Goal: Task Accomplishment & Management: Manage account settings

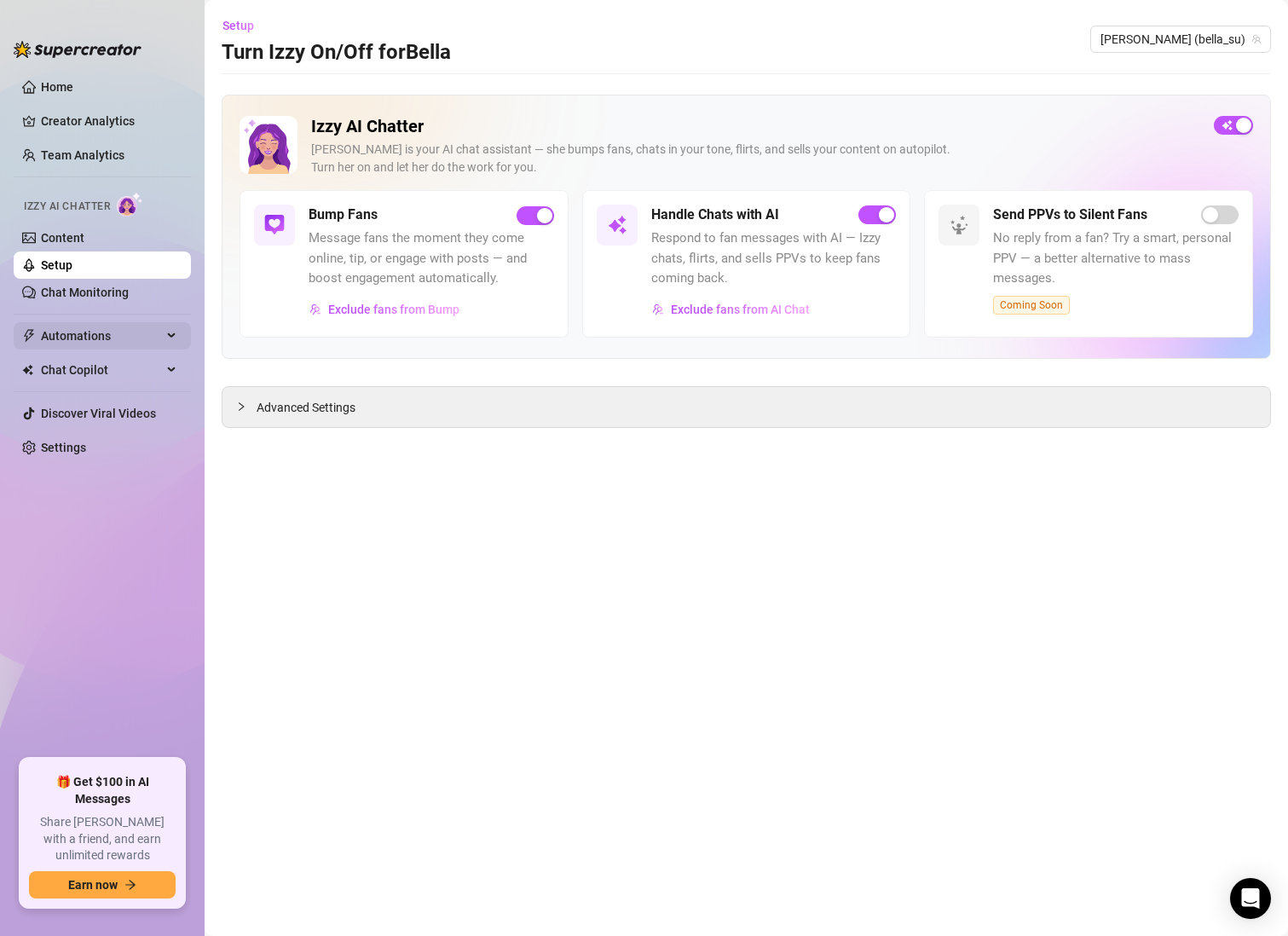
click at [112, 324] on span "Automations" at bounding box center [102, 335] width 121 height 28
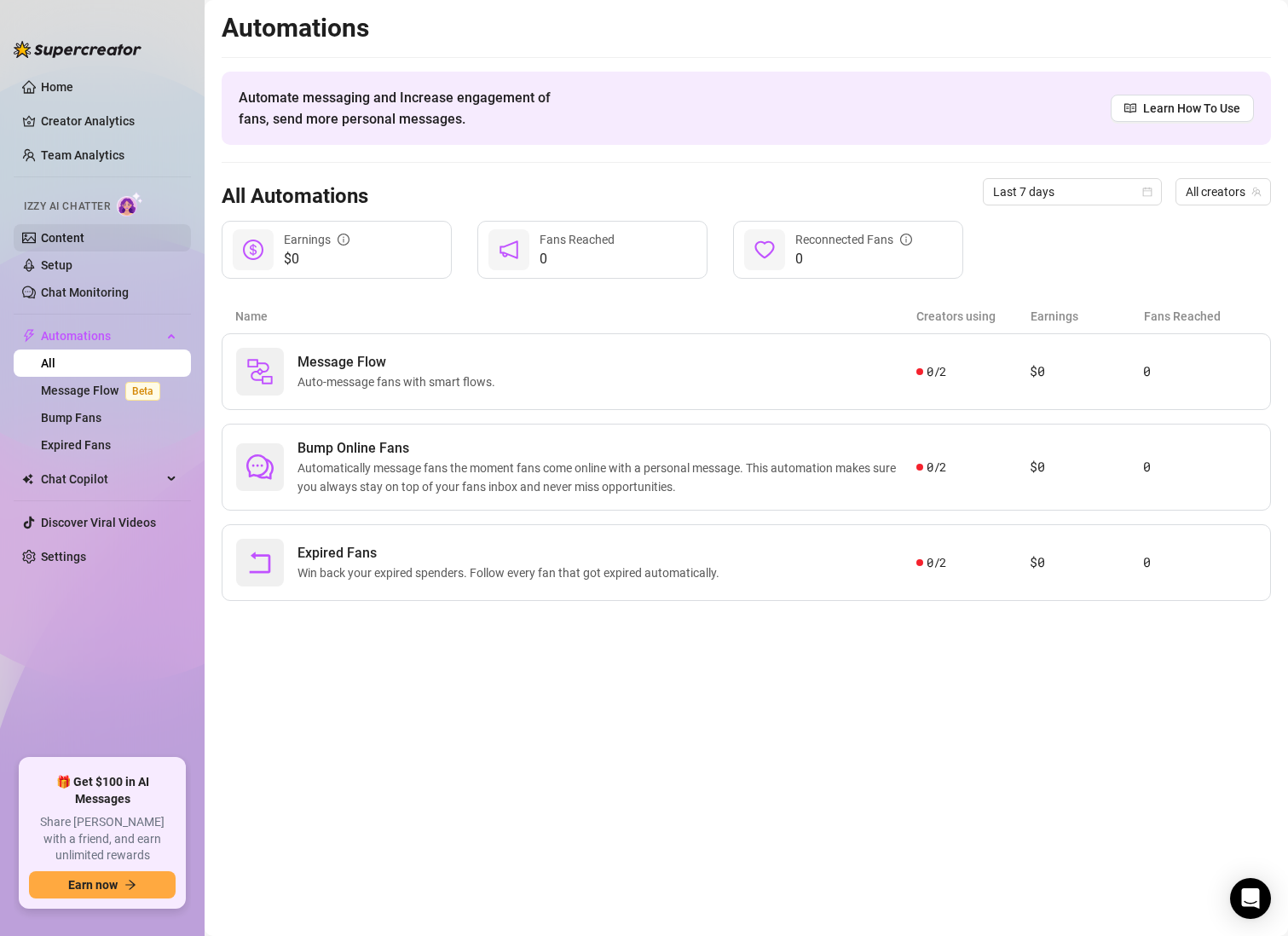
click at [84, 243] on link "Content" at bounding box center [63, 237] width 44 height 13
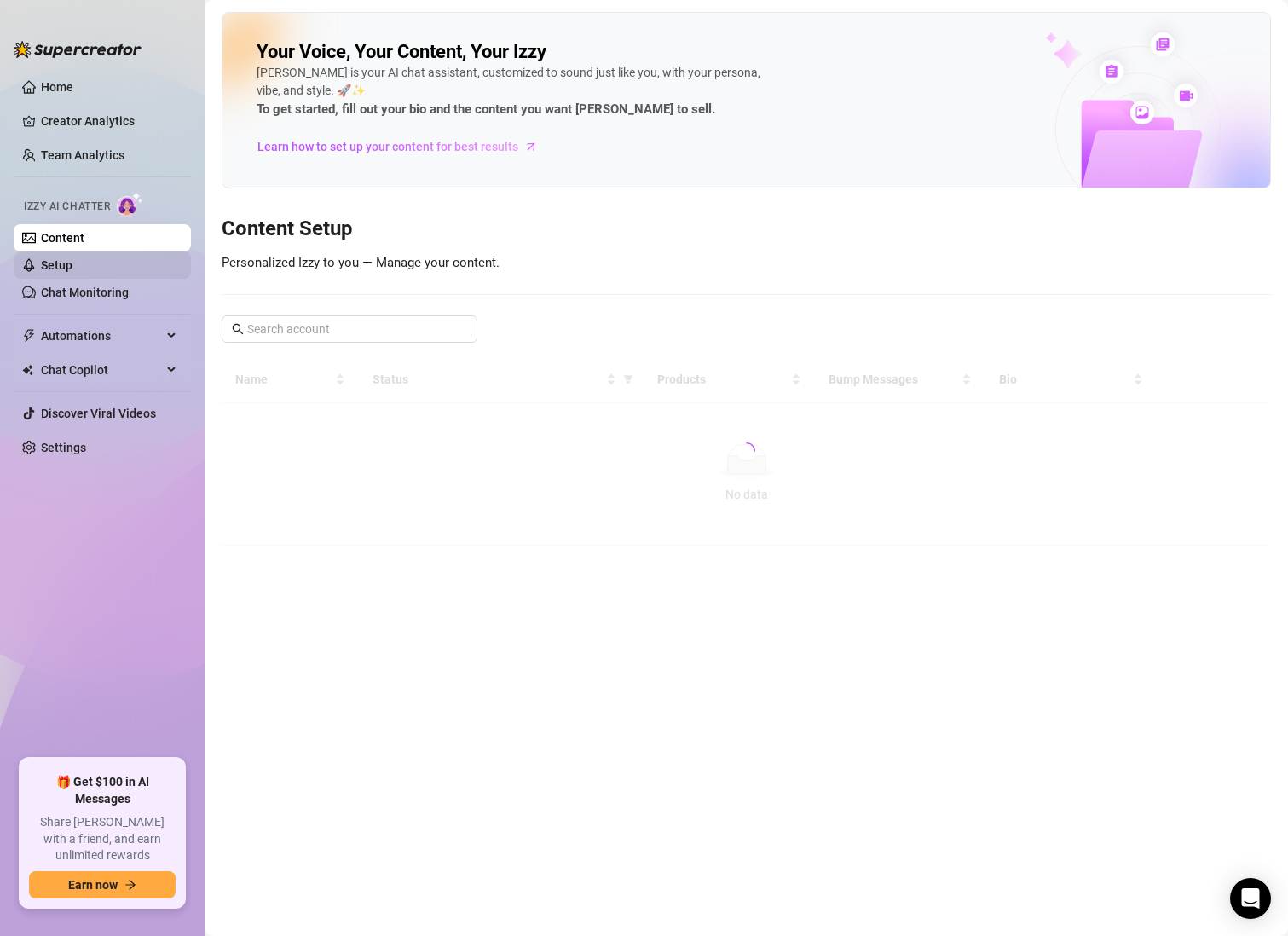
click at [72, 266] on link "Setup" at bounding box center [56, 265] width 31 height 13
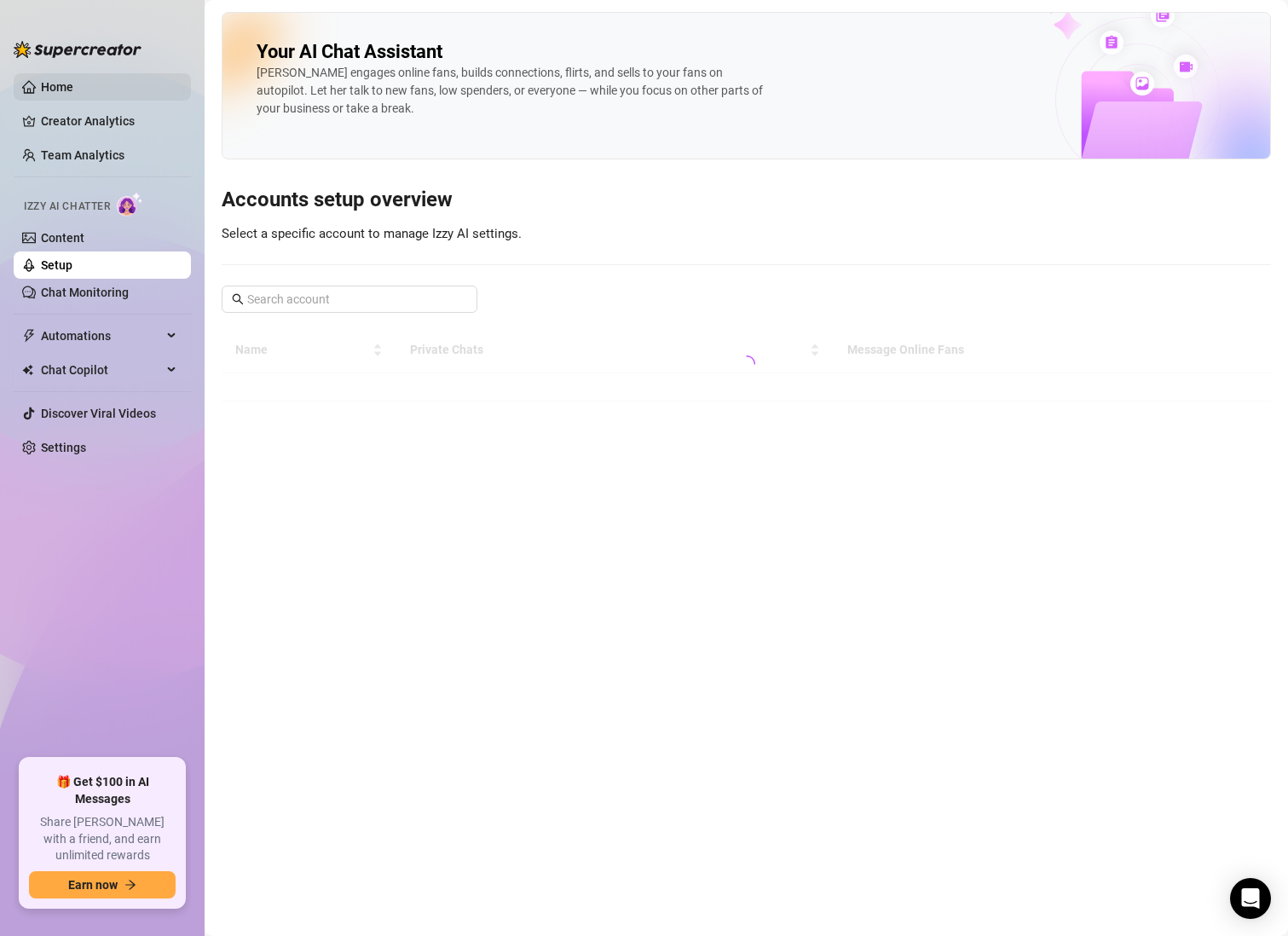
click at [73, 83] on link "Home" at bounding box center [57, 86] width 32 height 13
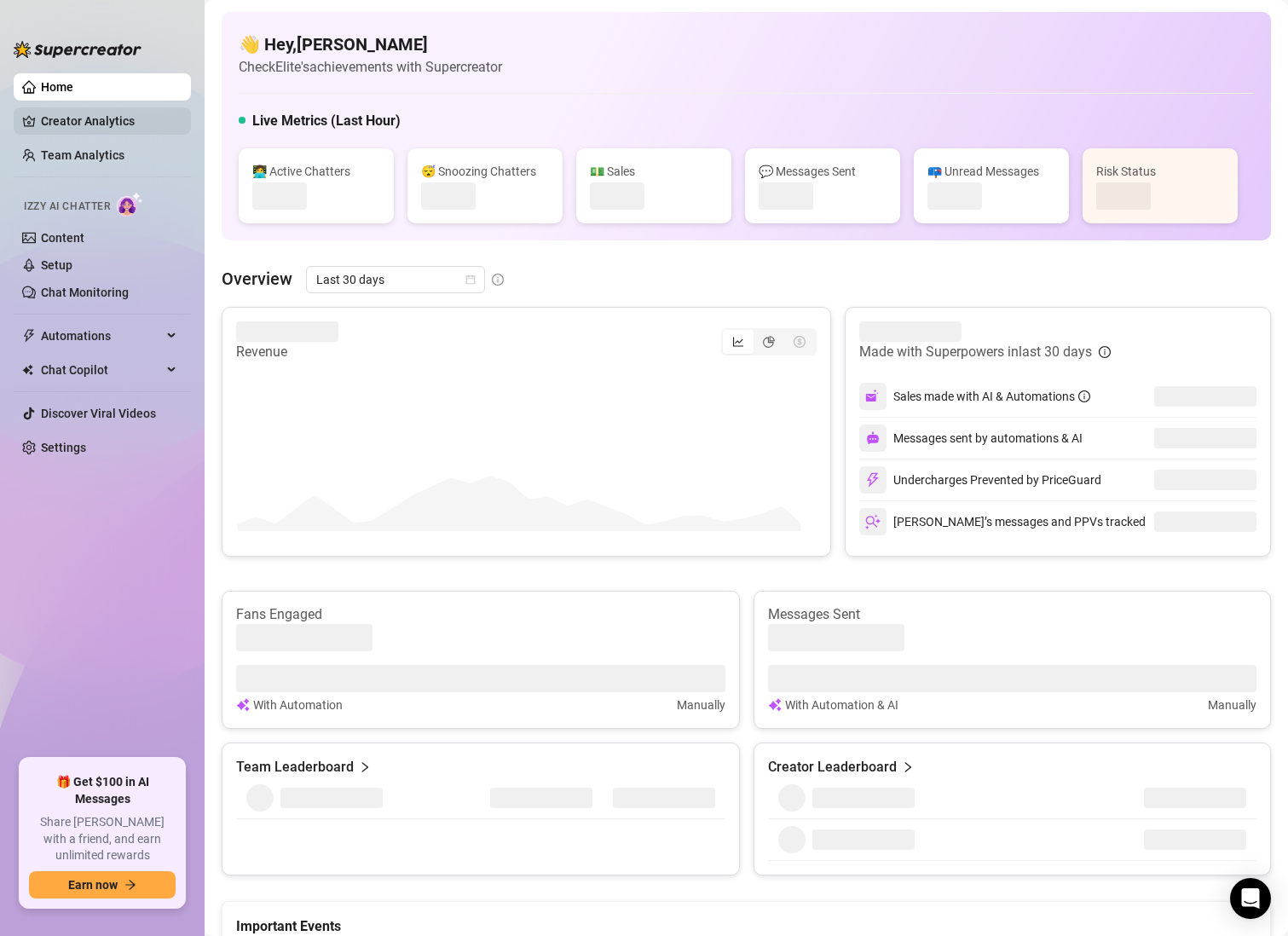
click at [98, 117] on link "Creator Analytics" at bounding box center [109, 121] width 137 height 28
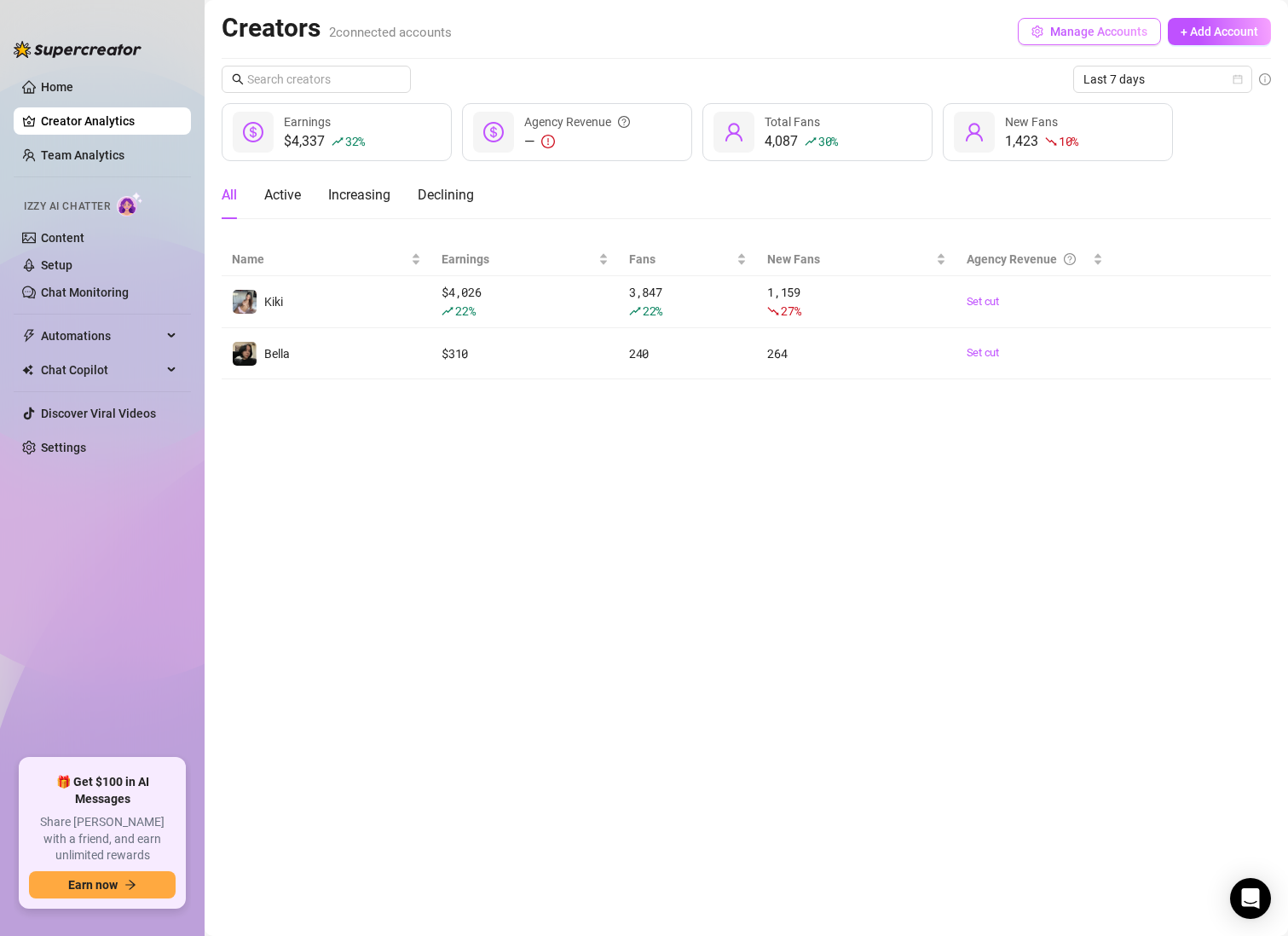
click at [1113, 25] on span "Manage Accounts" at bounding box center [1098, 31] width 97 height 13
click at [83, 149] on link "Team Analytics" at bounding box center [83, 155] width 84 height 13
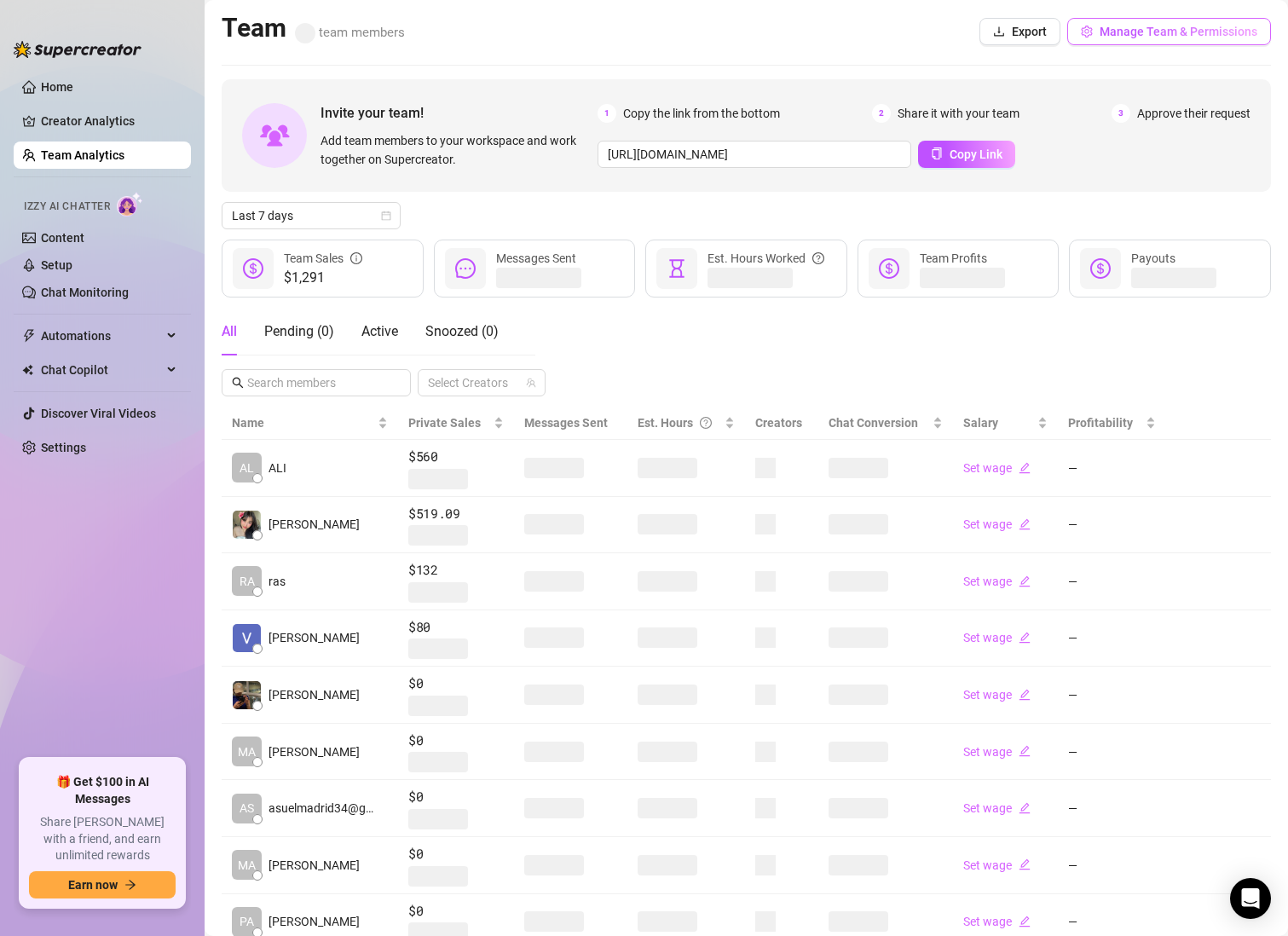
click at [1198, 33] on span "Manage Team & Permissions" at bounding box center [1178, 31] width 158 height 13
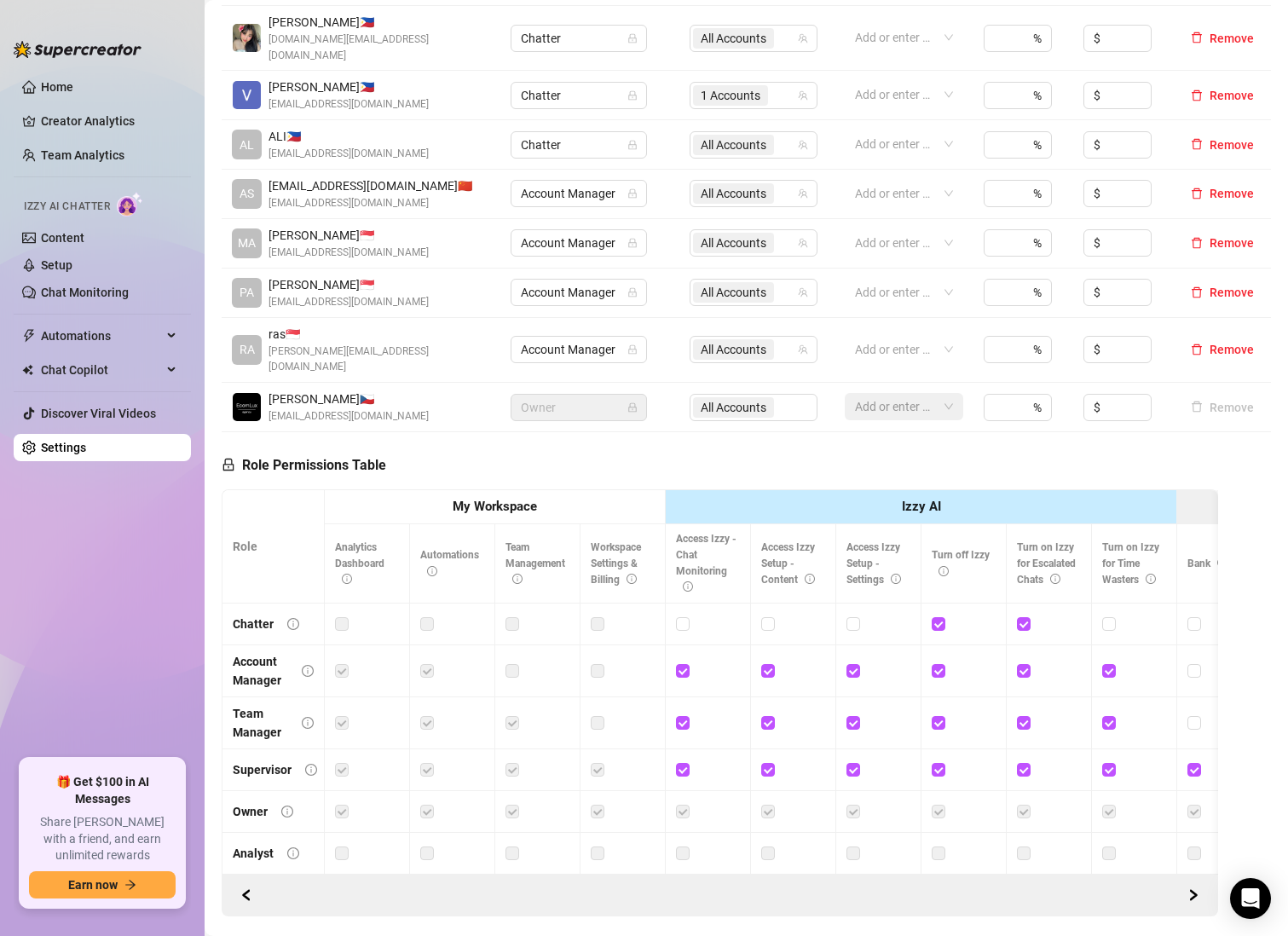
scroll to position [561, 0]
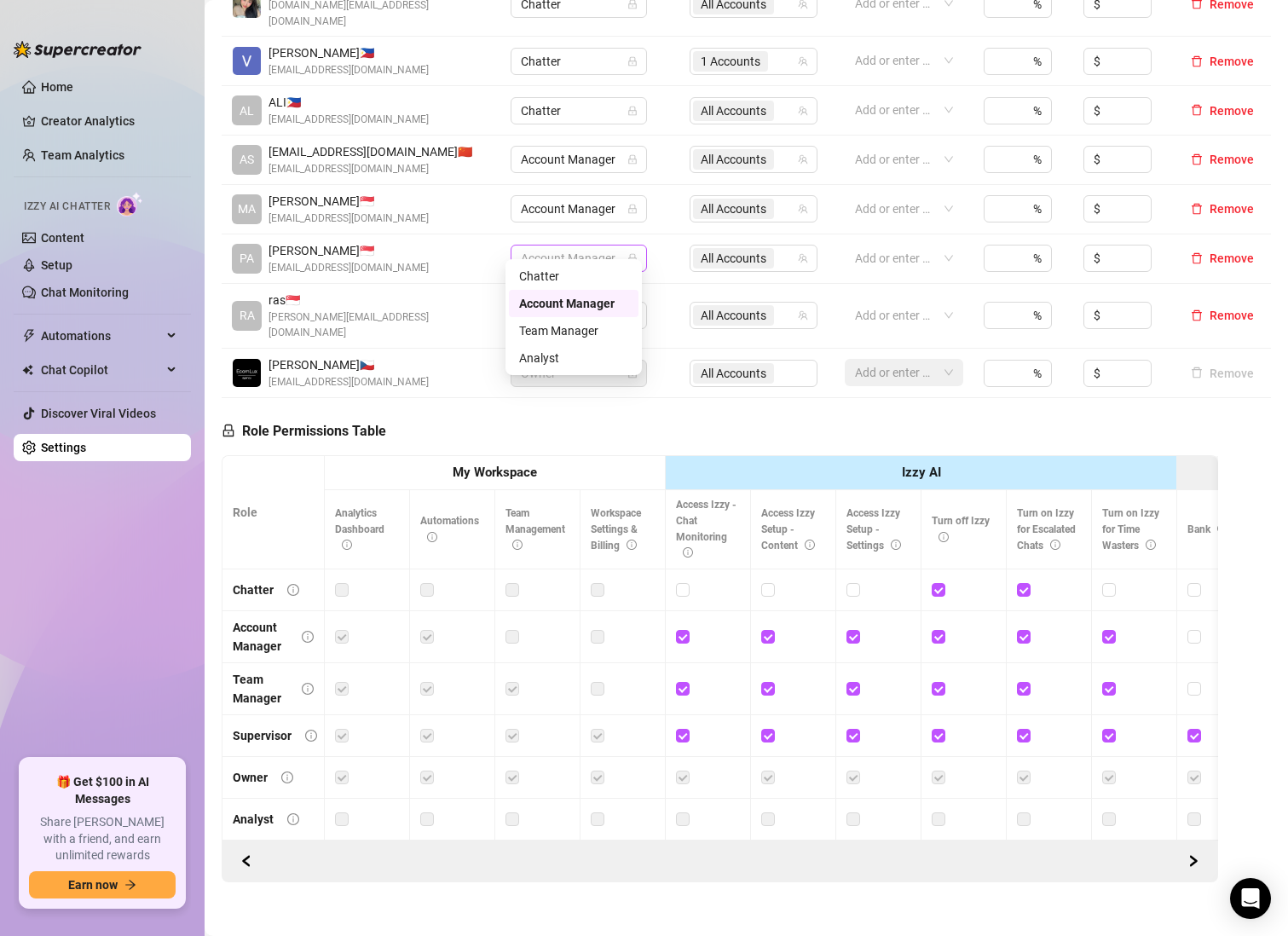
click at [577, 246] on span "Account Manager" at bounding box center [579, 258] width 116 height 26
click at [587, 328] on div "Team Manager" at bounding box center [573, 331] width 109 height 19
click at [1141, 680] on div at bounding box center [1133, 689] width 64 height 19
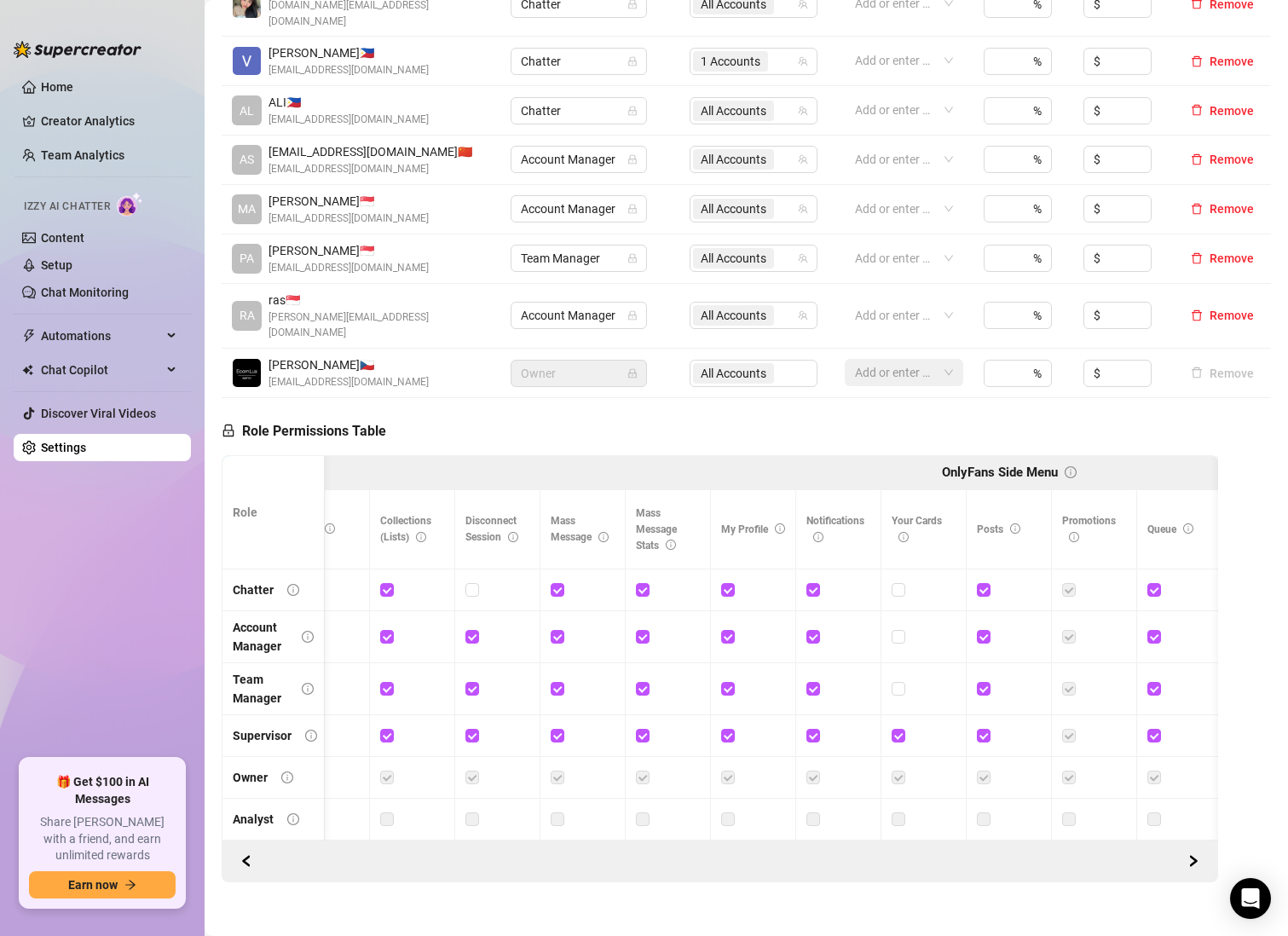
scroll to position [0, 0]
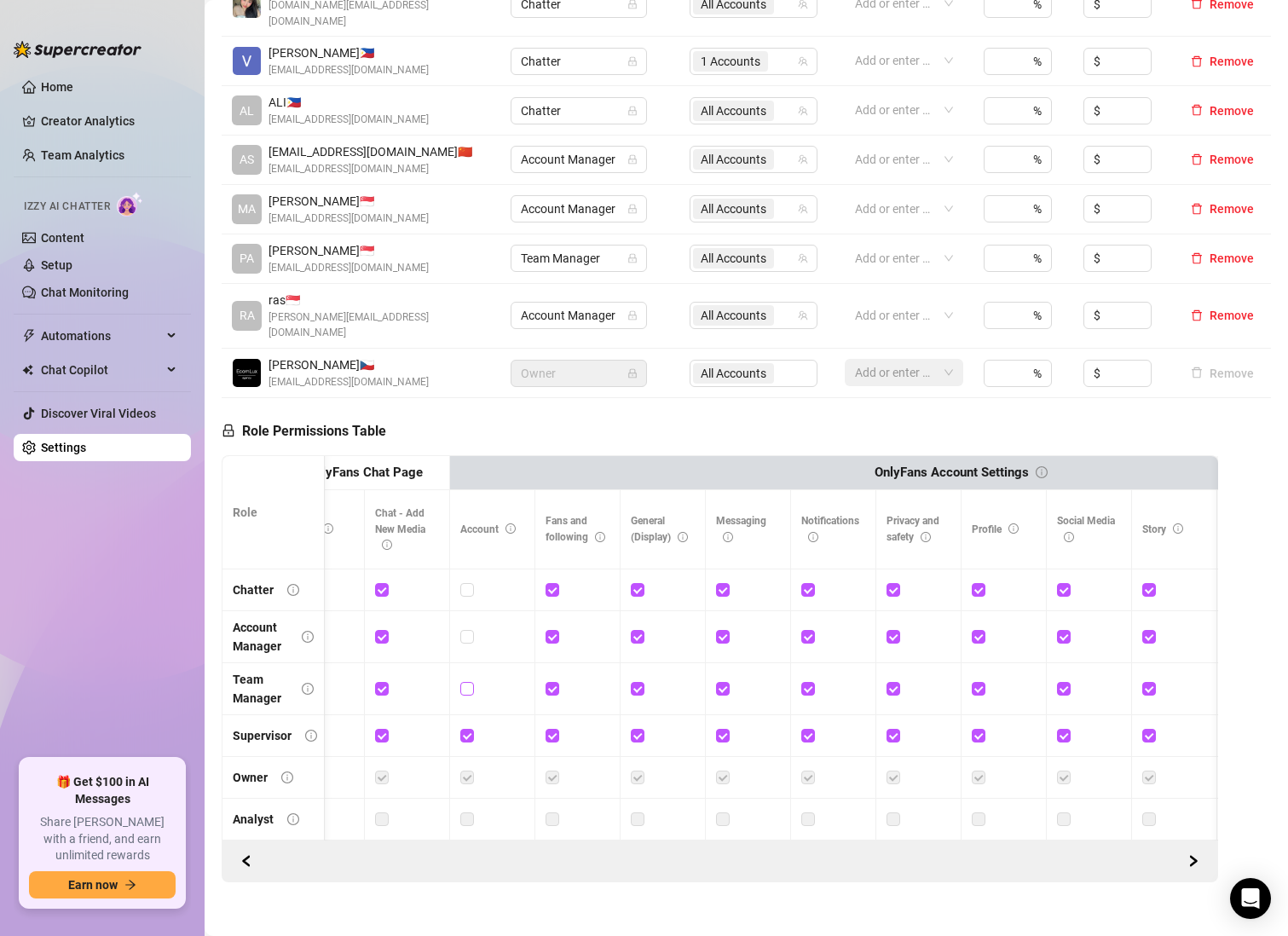
click at [461, 682] on input "checkbox" at bounding box center [466, 687] width 12 height 12
checkbox input "true"
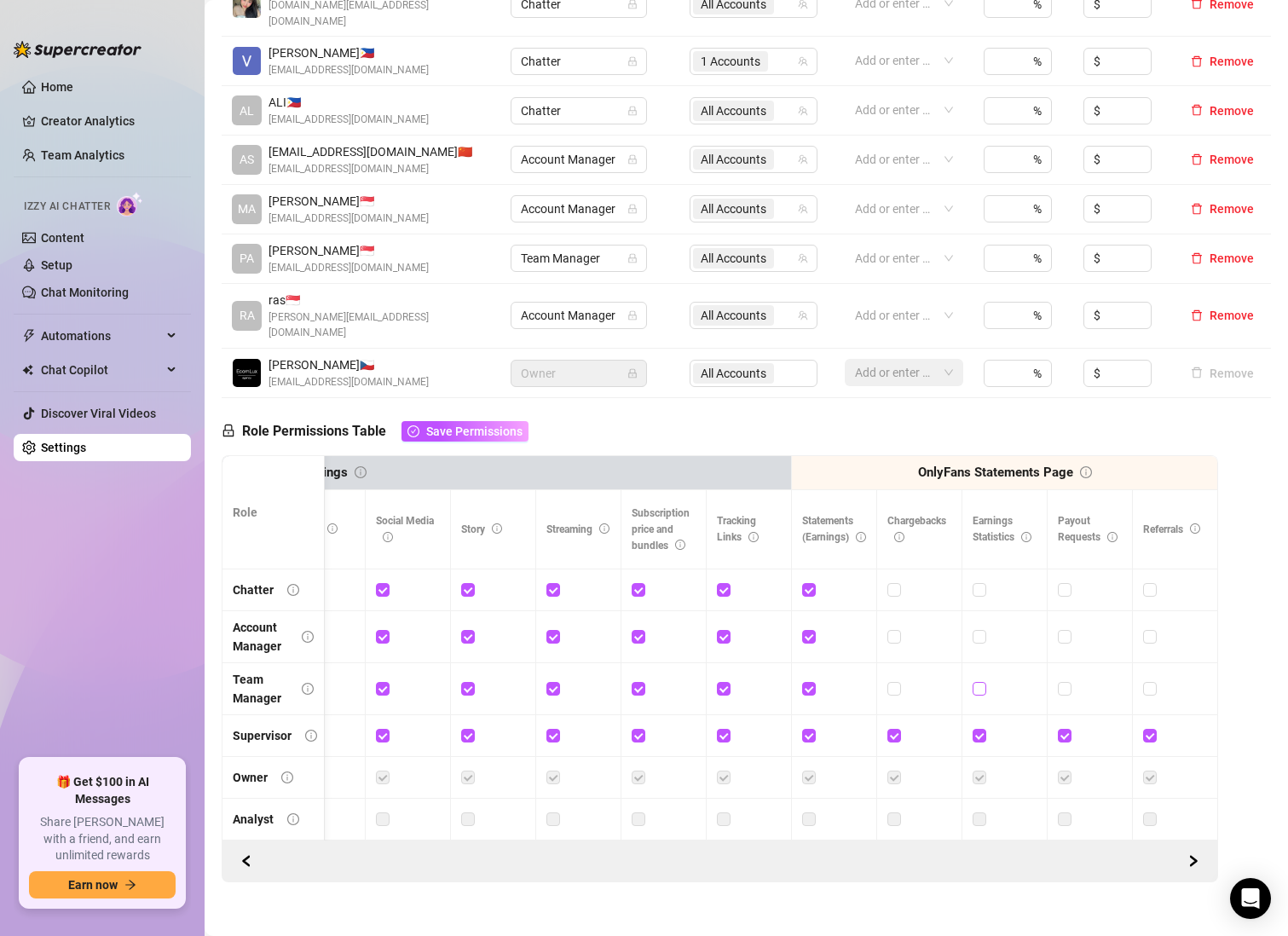
click at [973, 680] on label at bounding box center [980, 689] width 13 height 19
click at [973, 682] on input "checkbox" at bounding box center [979, 687] width 12 height 12
checkbox input "true"
click at [1048, 664] on td at bounding box center [1091, 689] width 85 height 52
click at [1057, 682] on span at bounding box center [1064, 688] width 13 height 13
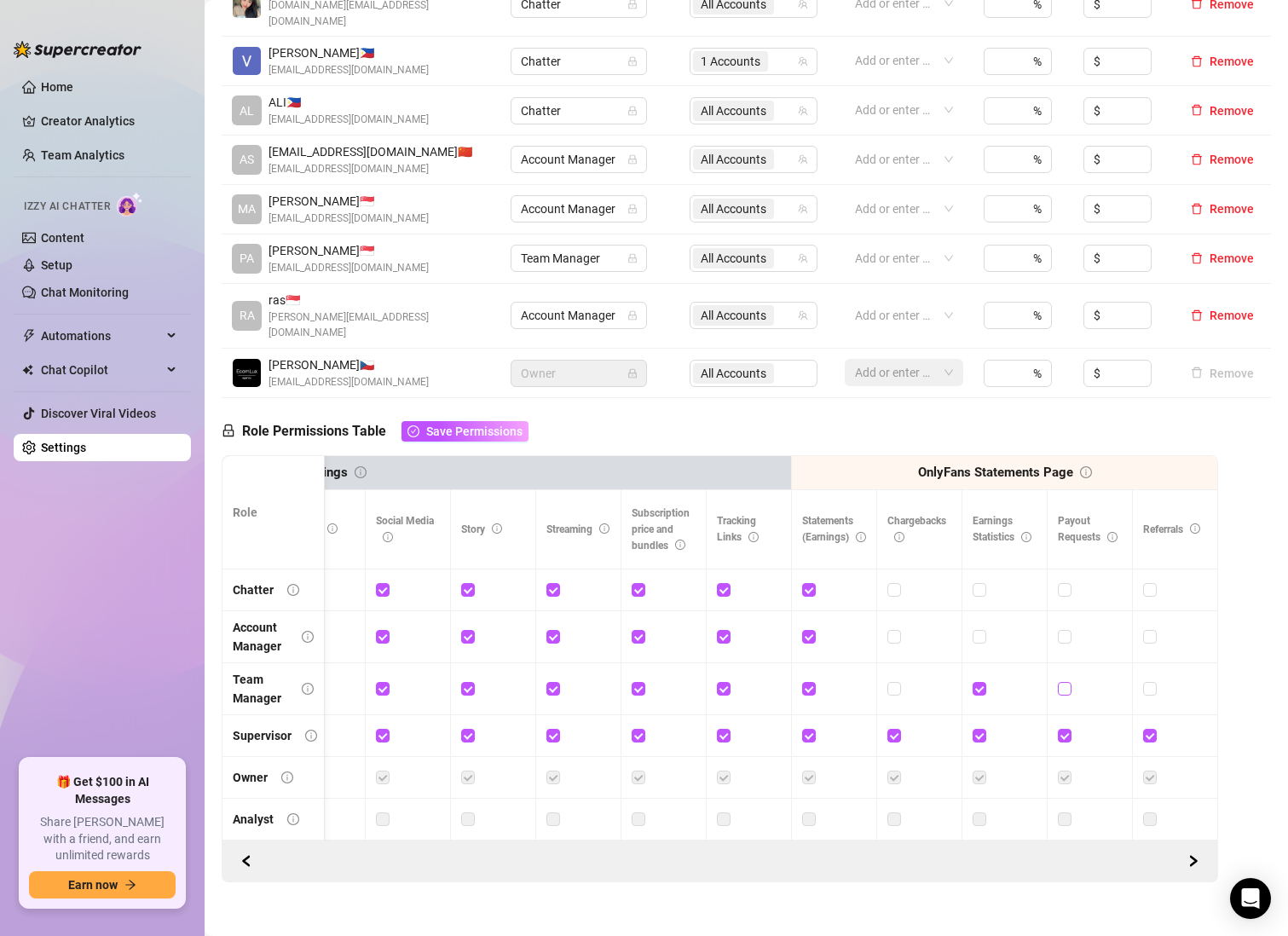
click at [1057, 682] on input "checkbox" at bounding box center [1063, 687] width 12 height 12
checkbox input "true"
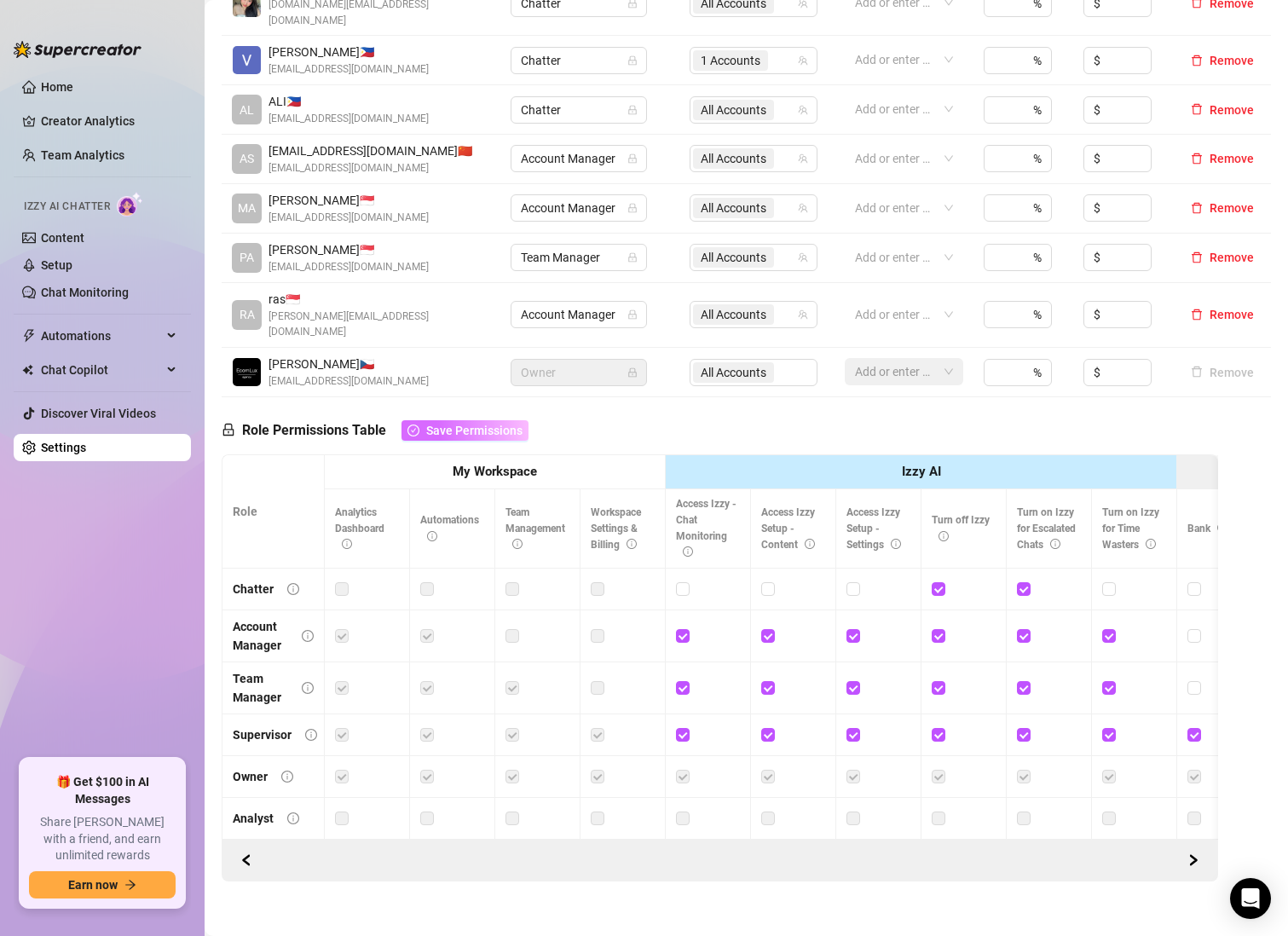
click at [475, 423] on span "Save Permissions" at bounding box center [474, 430] width 96 height 13
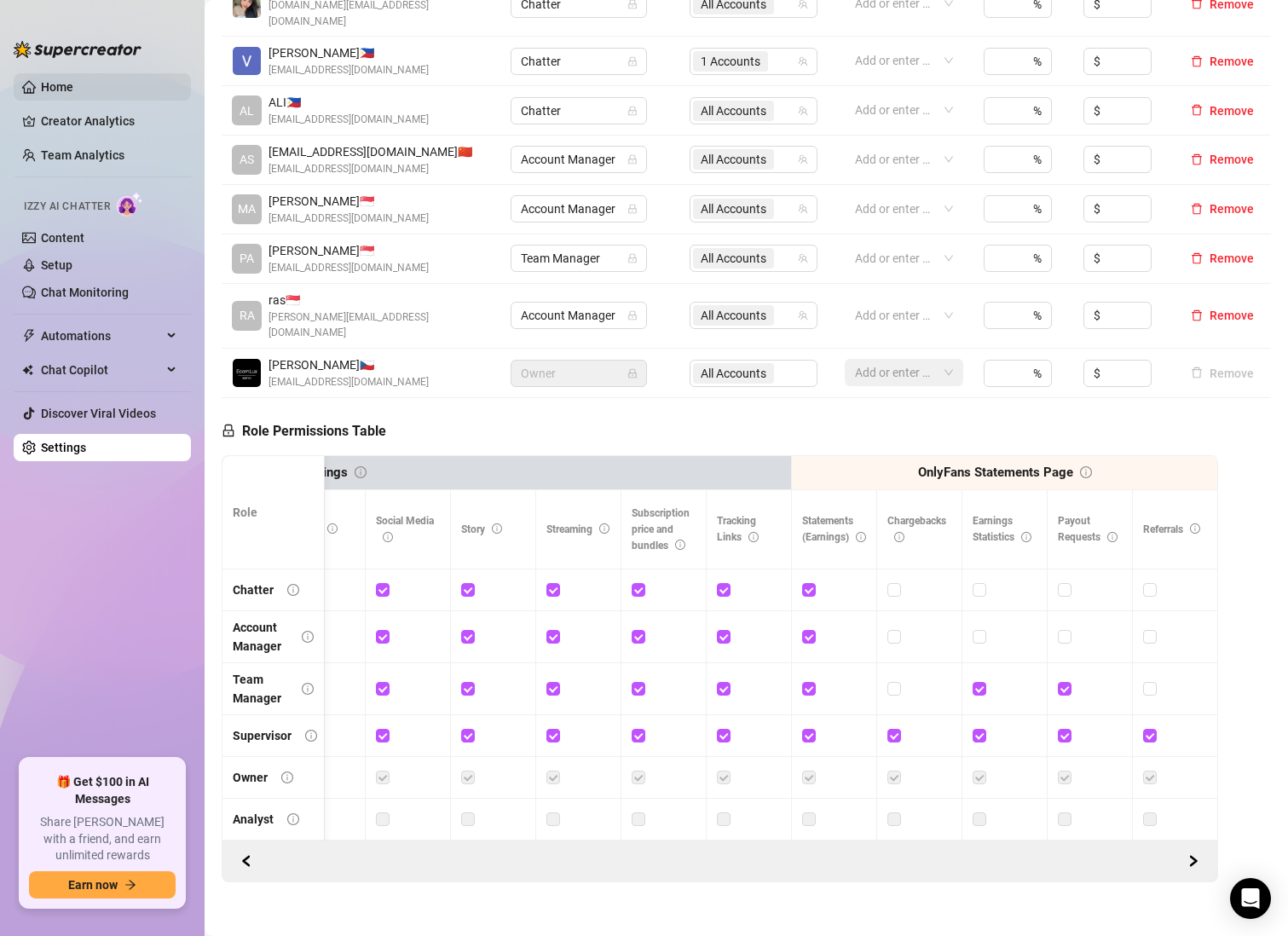
click at [69, 90] on link "Home" at bounding box center [57, 86] width 32 height 13
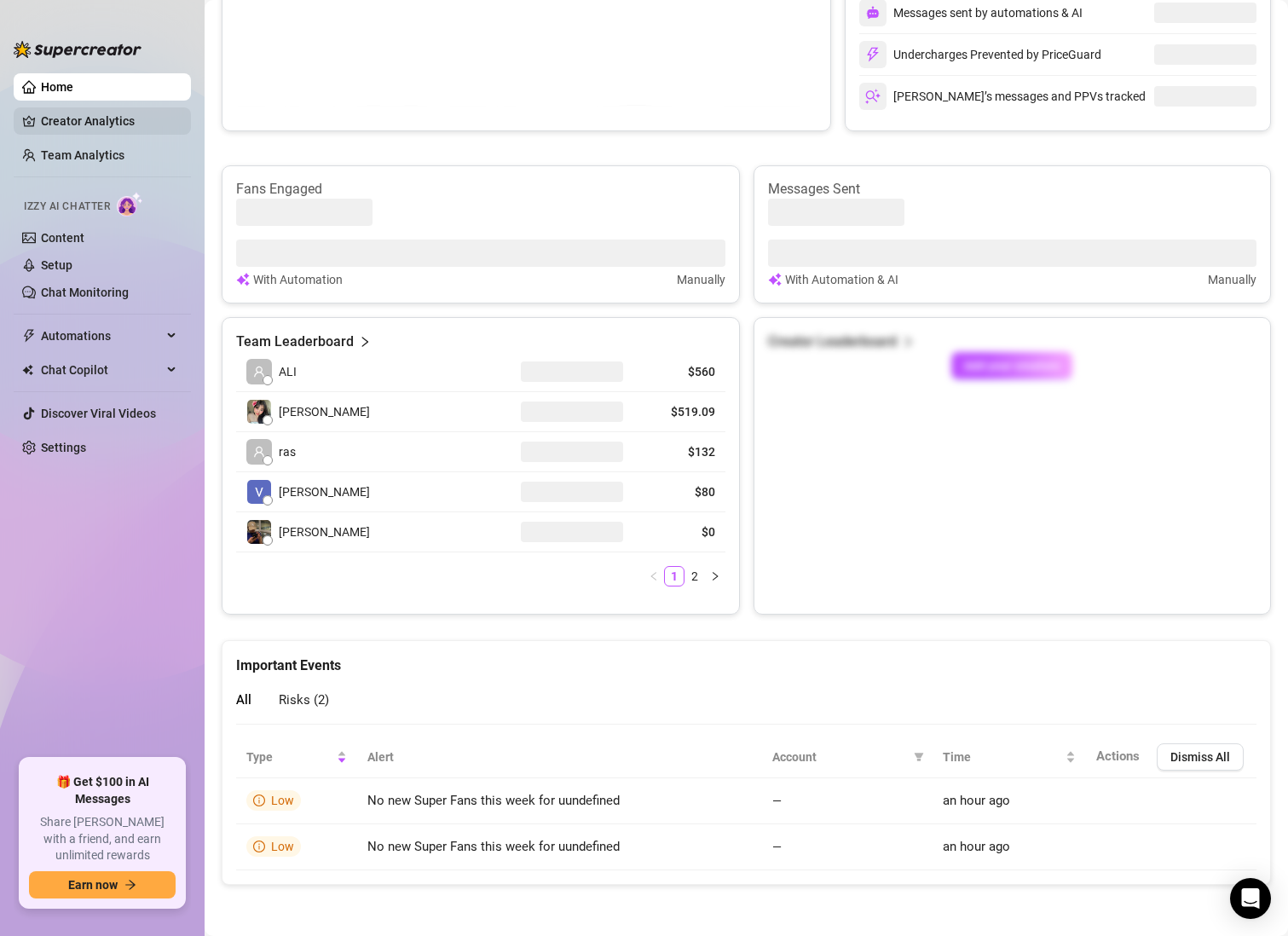
scroll to position [425, 0]
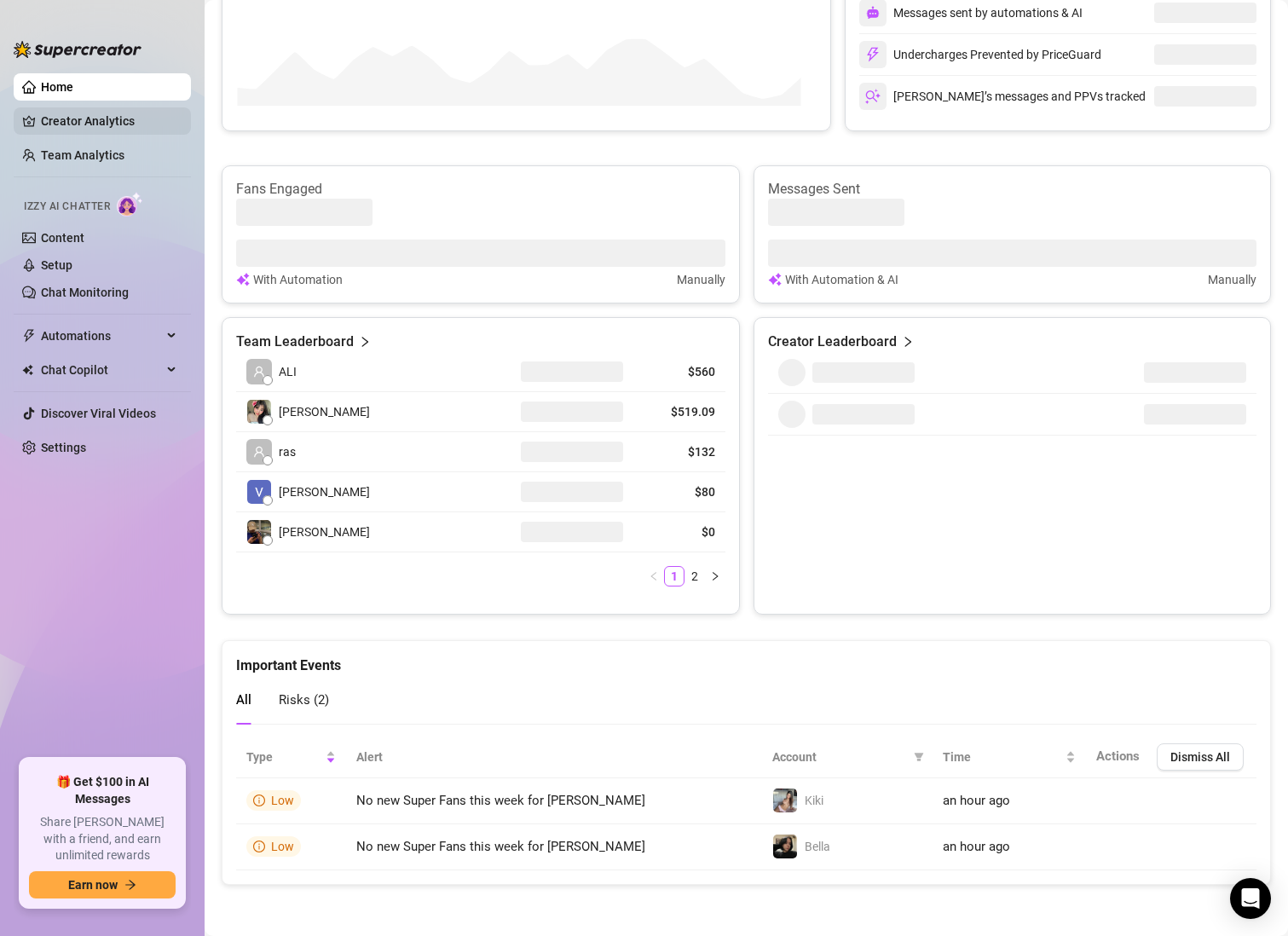
click at [98, 119] on link "Creator Analytics" at bounding box center [109, 121] width 137 height 28
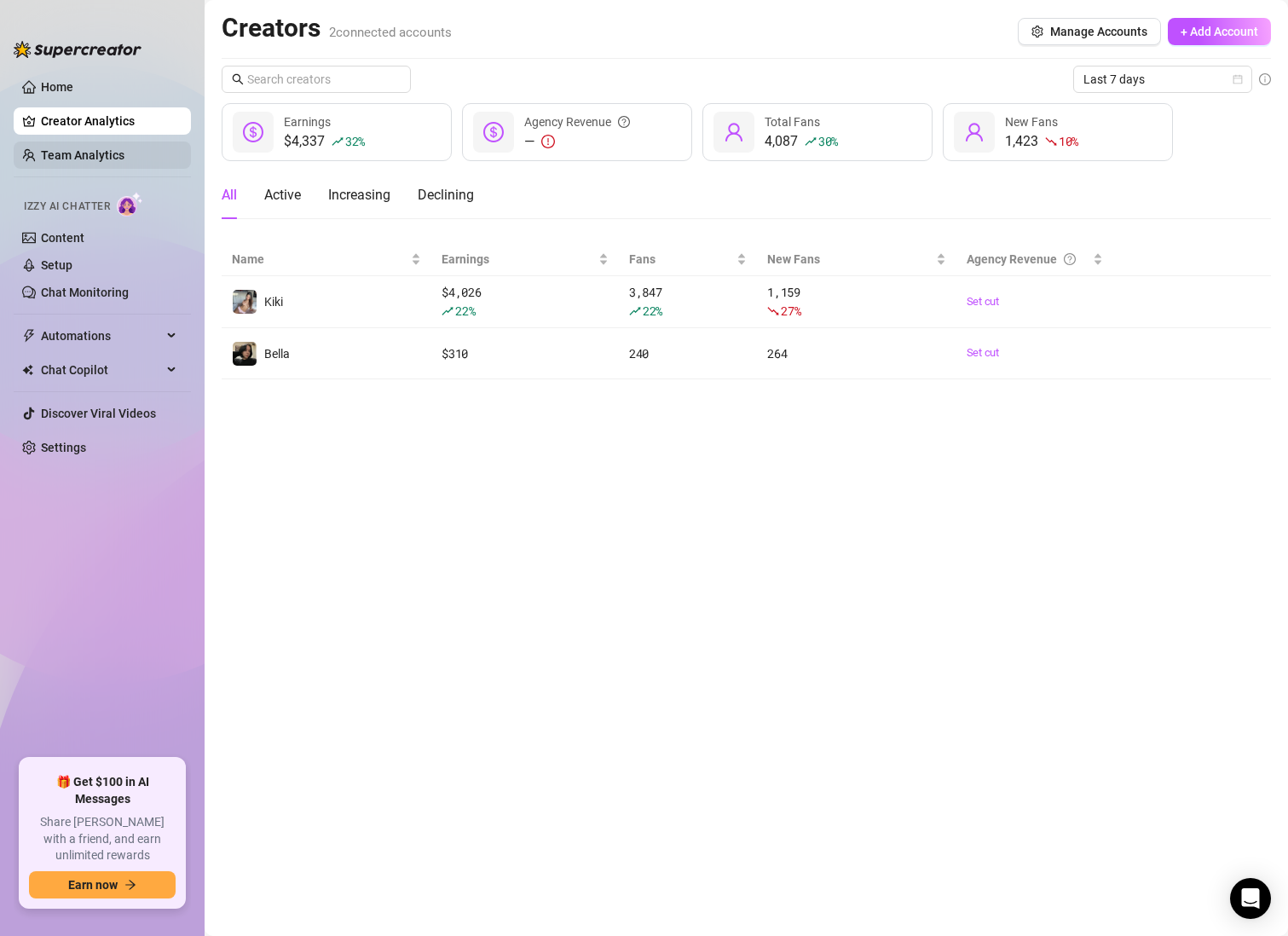
click at [122, 148] on link "Team Analytics" at bounding box center [83, 155] width 84 height 13
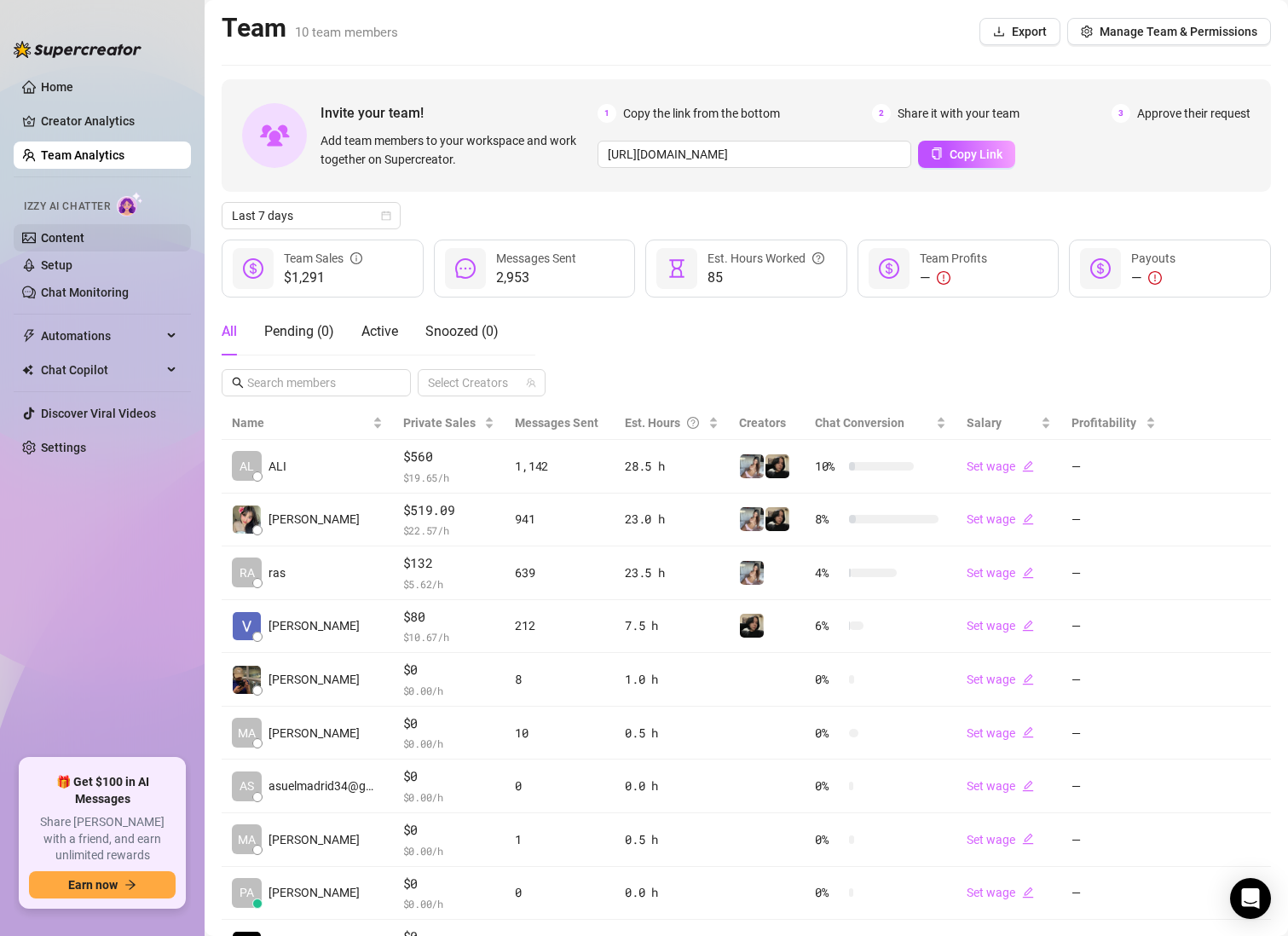
click at [84, 241] on link "Content" at bounding box center [63, 237] width 44 height 13
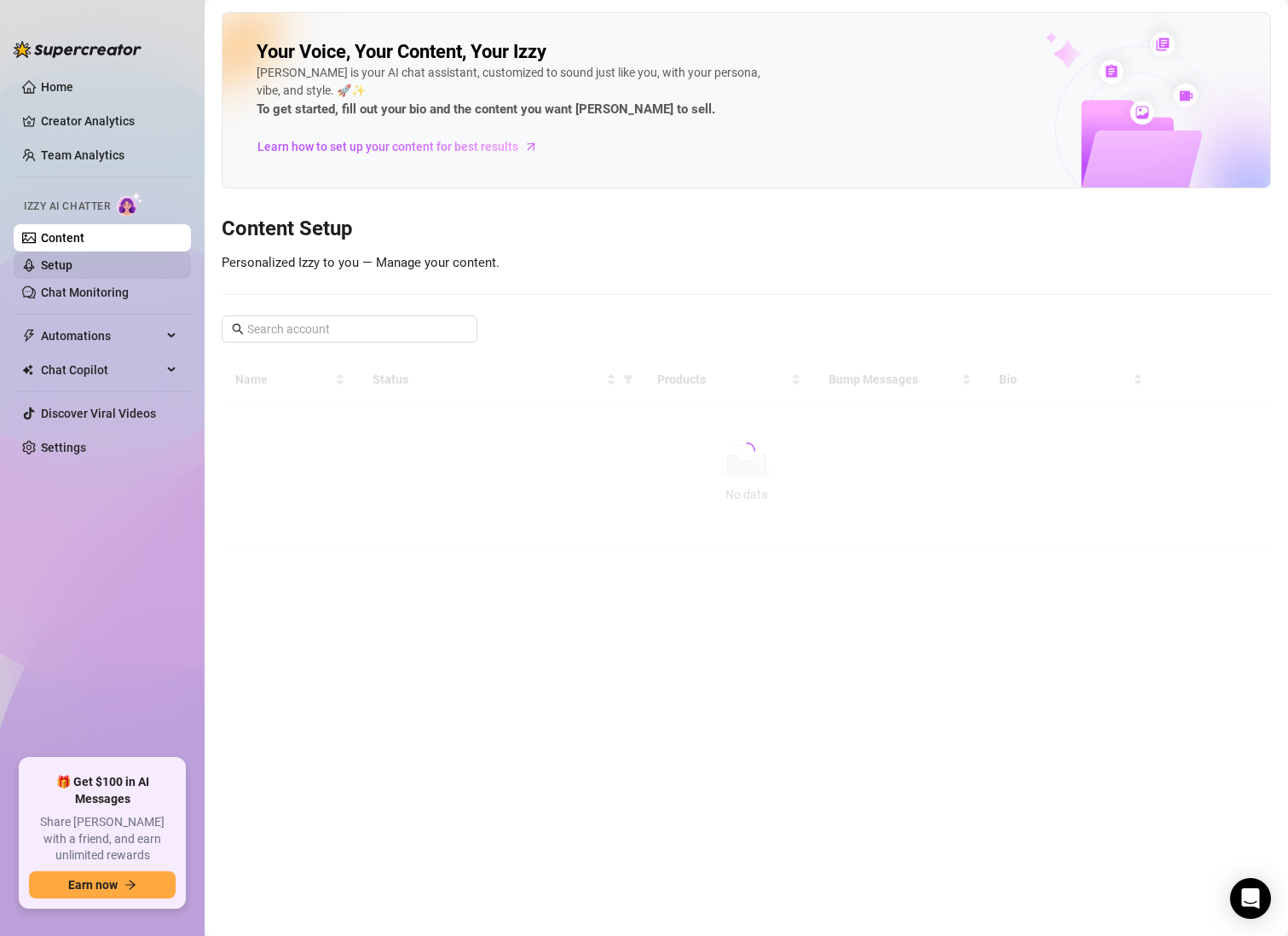
click at [72, 259] on link "Setup" at bounding box center [56, 265] width 31 height 13
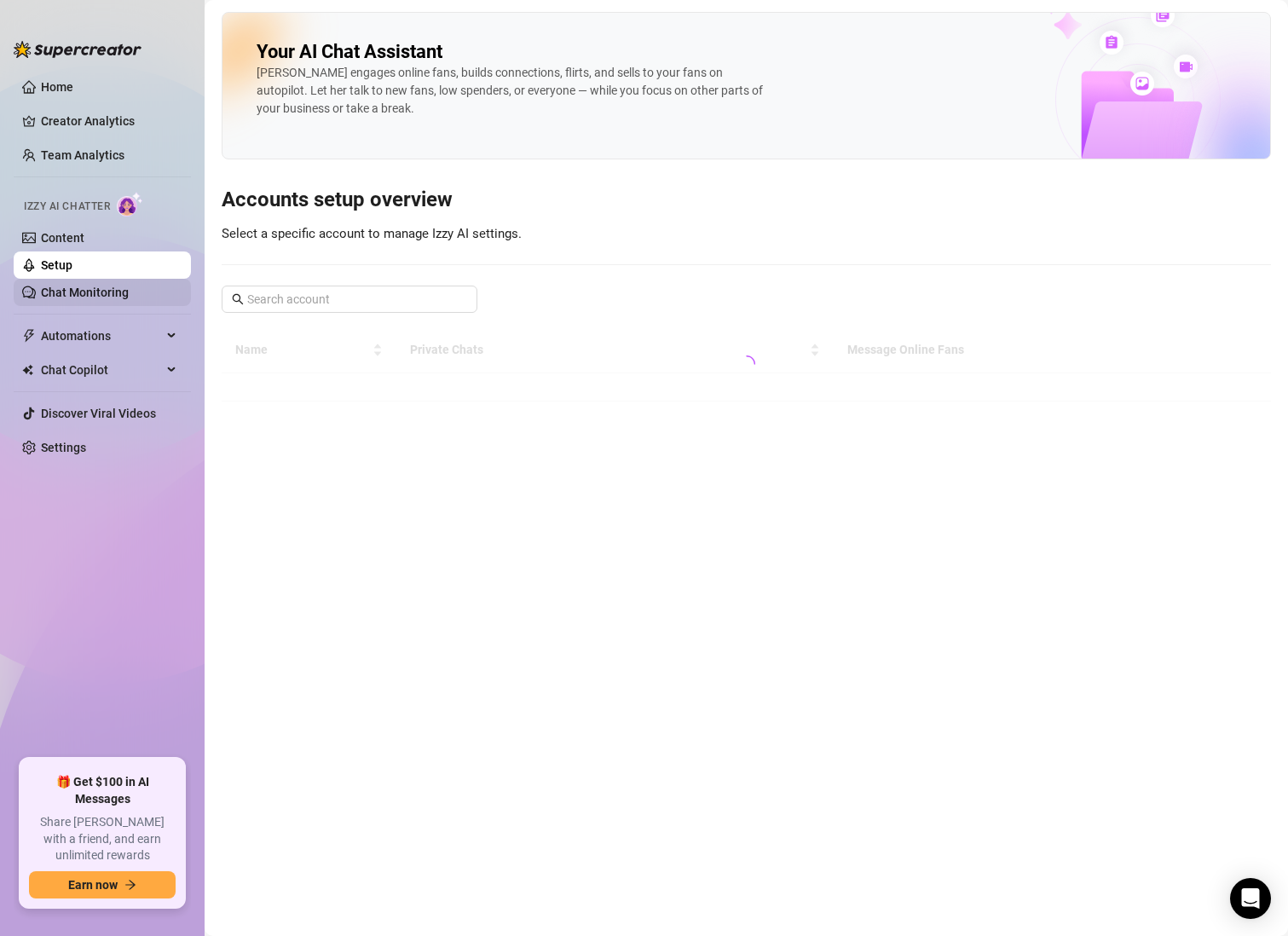
click at [100, 286] on link "Chat Monitoring" at bounding box center [84, 292] width 87 height 13
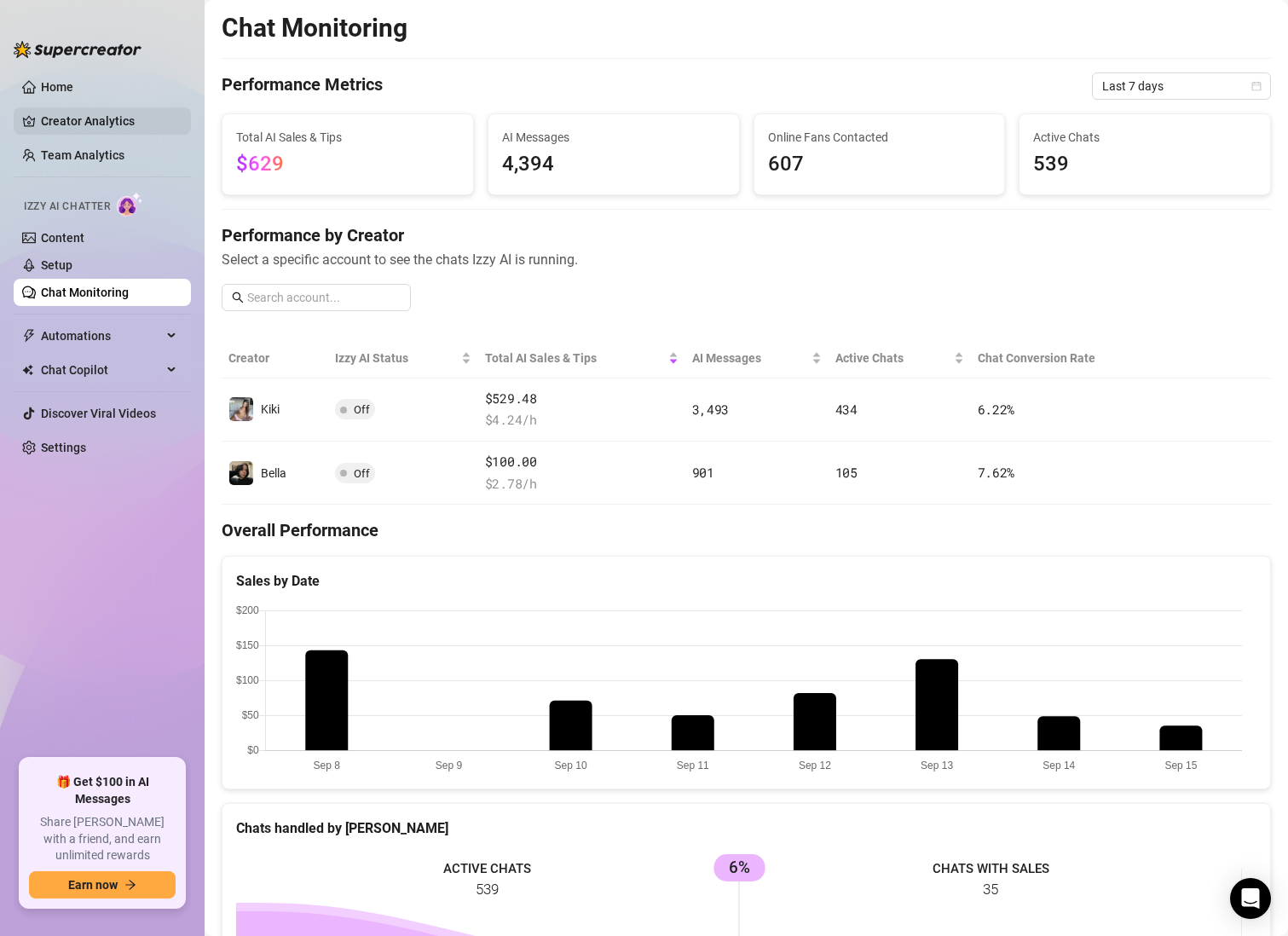
click at [86, 122] on link "Creator Analytics" at bounding box center [109, 121] width 137 height 28
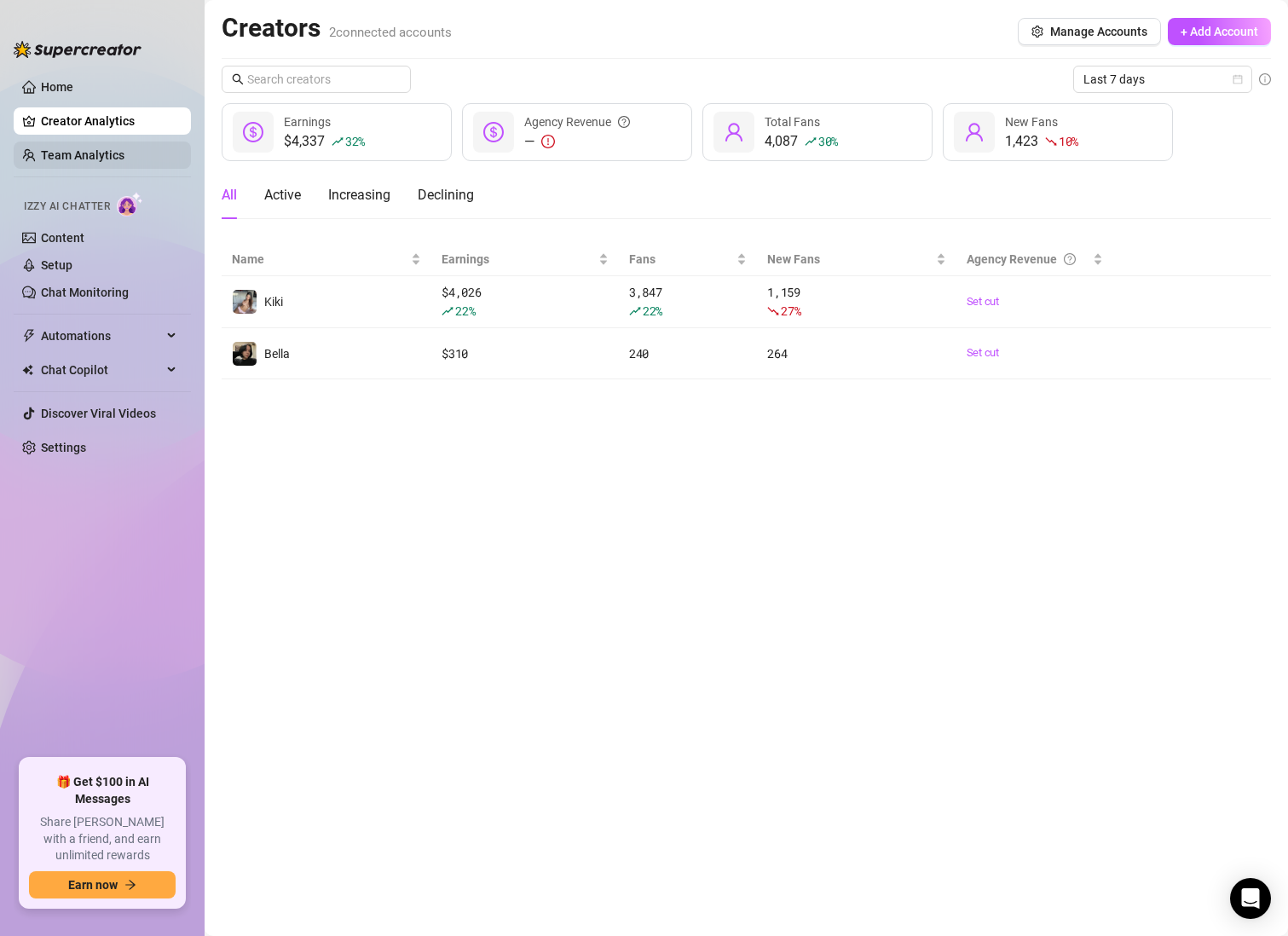
click at [104, 160] on link "Team Analytics" at bounding box center [83, 155] width 84 height 13
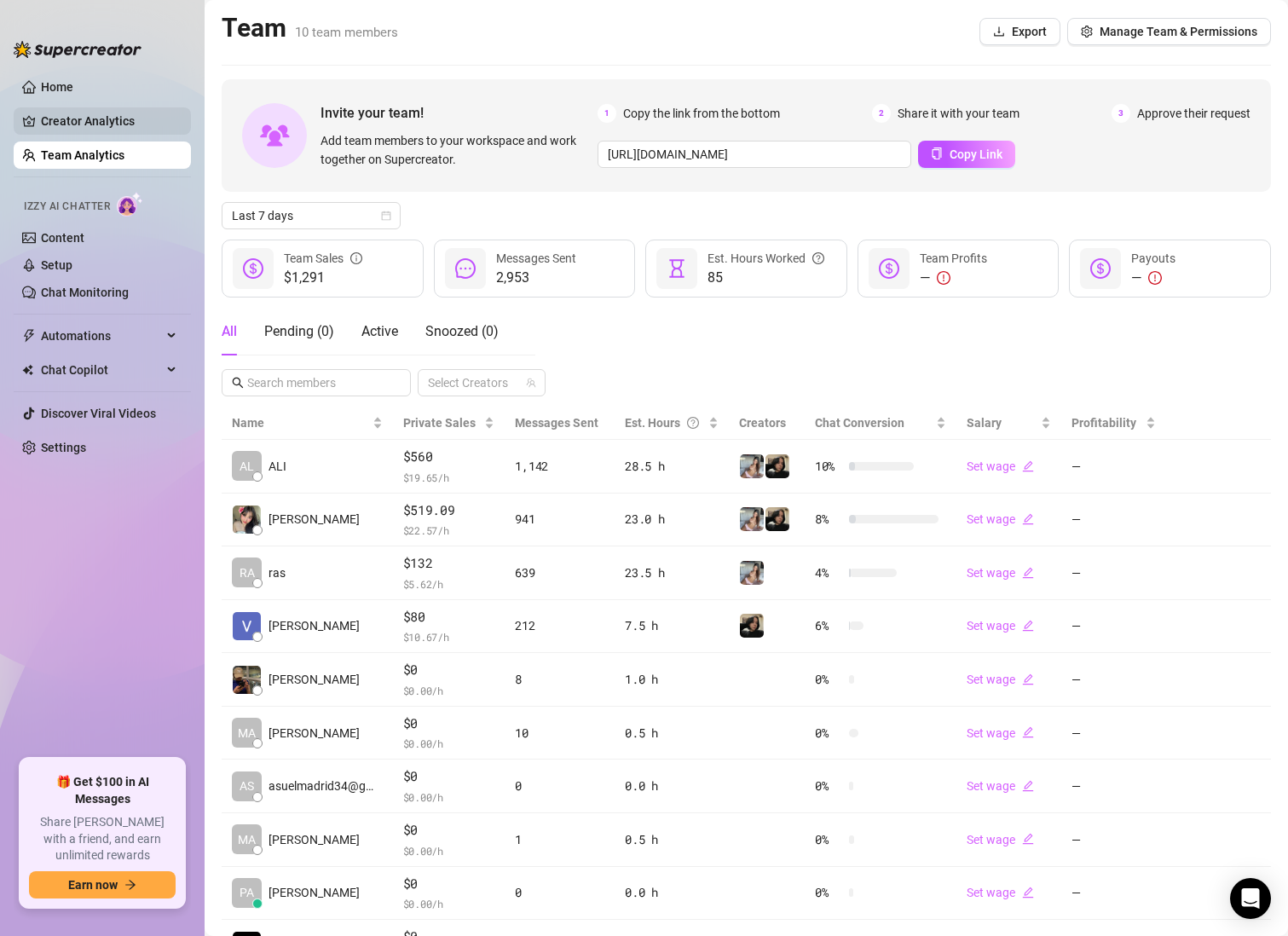
click at [112, 126] on link "Creator Analytics" at bounding box center [109, 121] width 137 height 28
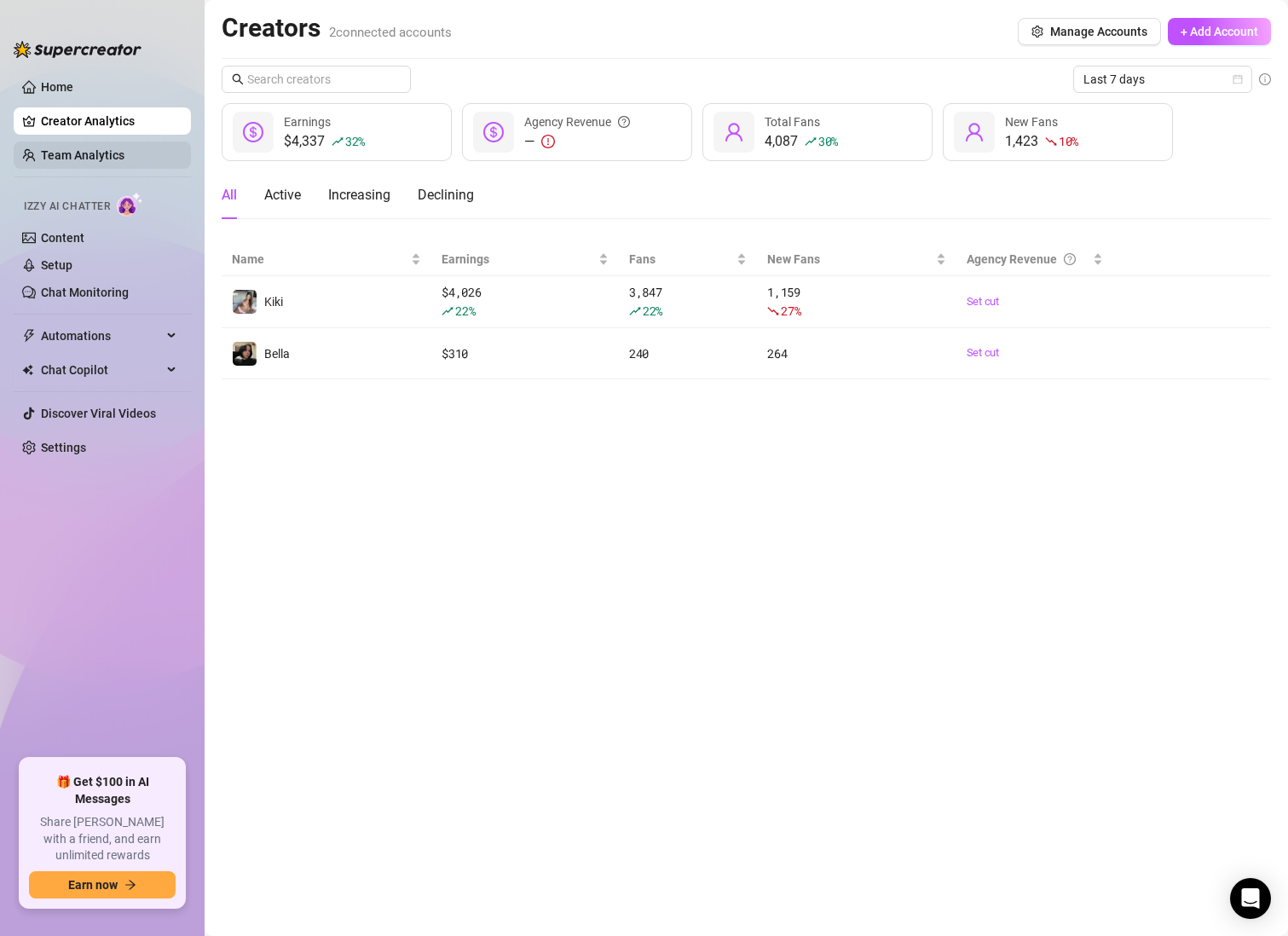
click at [117, 154] on link "Team Analytics" at bounding box center [83, 155] width 84 height 13
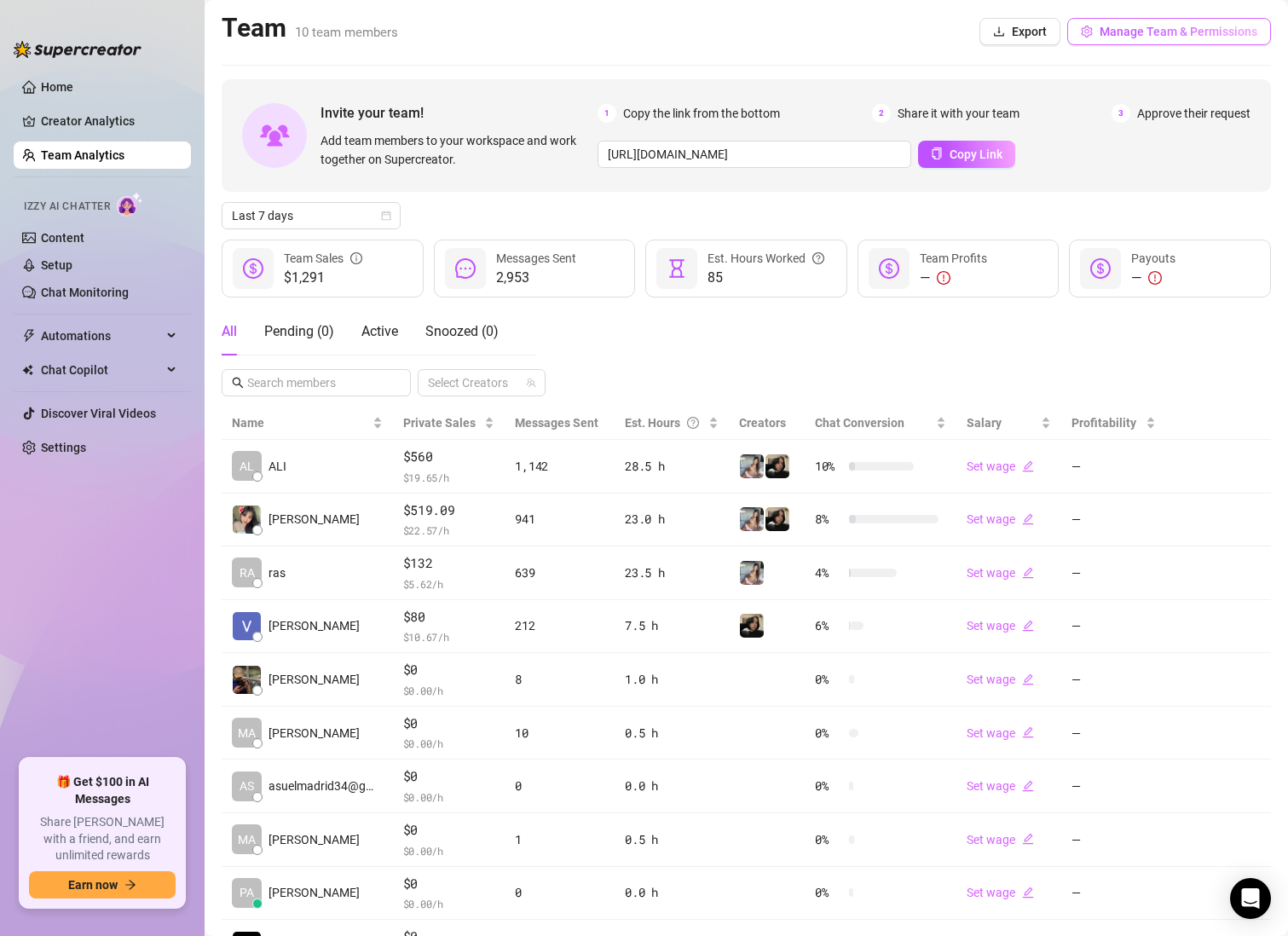
click at [1114, 39] on button "Manage Team & Permissions" at bounding box center [1168, 31] width 204 height 28
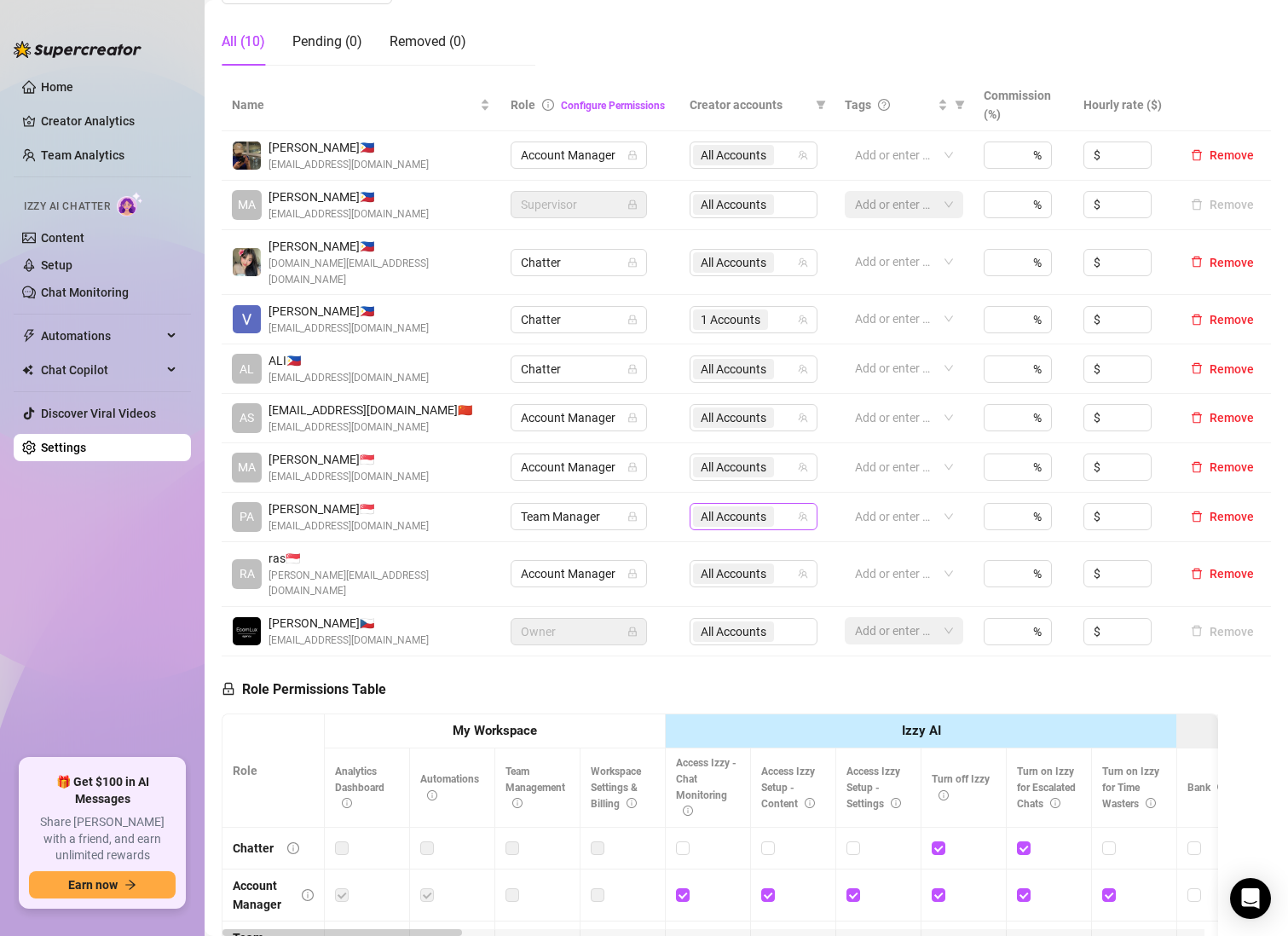
scroll to position [512, 0]
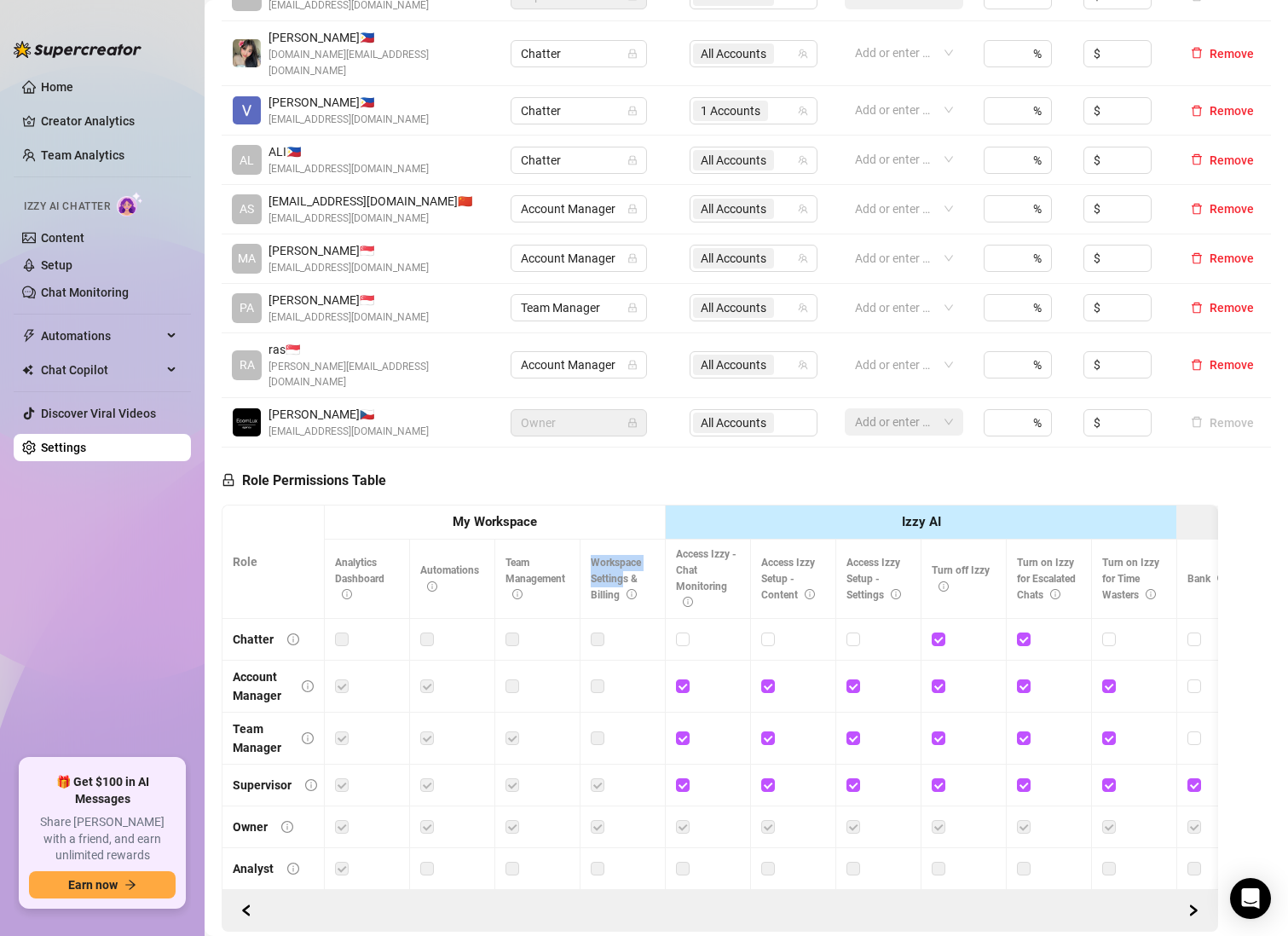
drag, startPoint x: 590, startPoint y: 528, endPoint x: 625, endPoint y: 545, distance: 38.9
click at [625, 556] on span "Workspace Settings & Billing" at bounding box center [615, 578] width 50 height 45
click at [601, 729] on label at bounding box center [597, 739] width 13 height 19
click at [600, 729] on label at bounding box center [597, 739] width 13 height 19
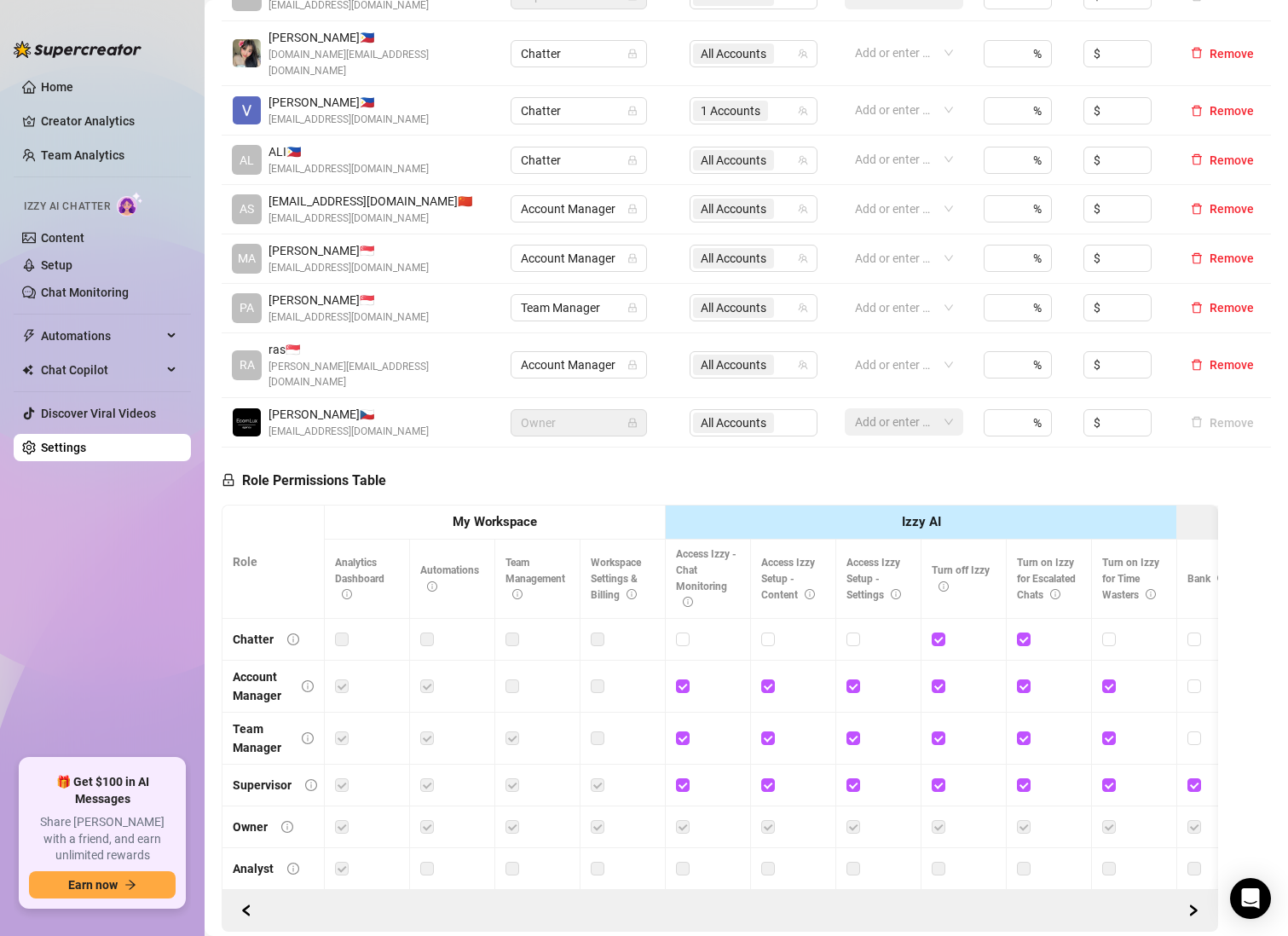
click at [600, 729] on label at bounding box center [597, 739] width 13 height 19
click at [599, 729] on label at bounding box center [597, 739] width 13 height 19
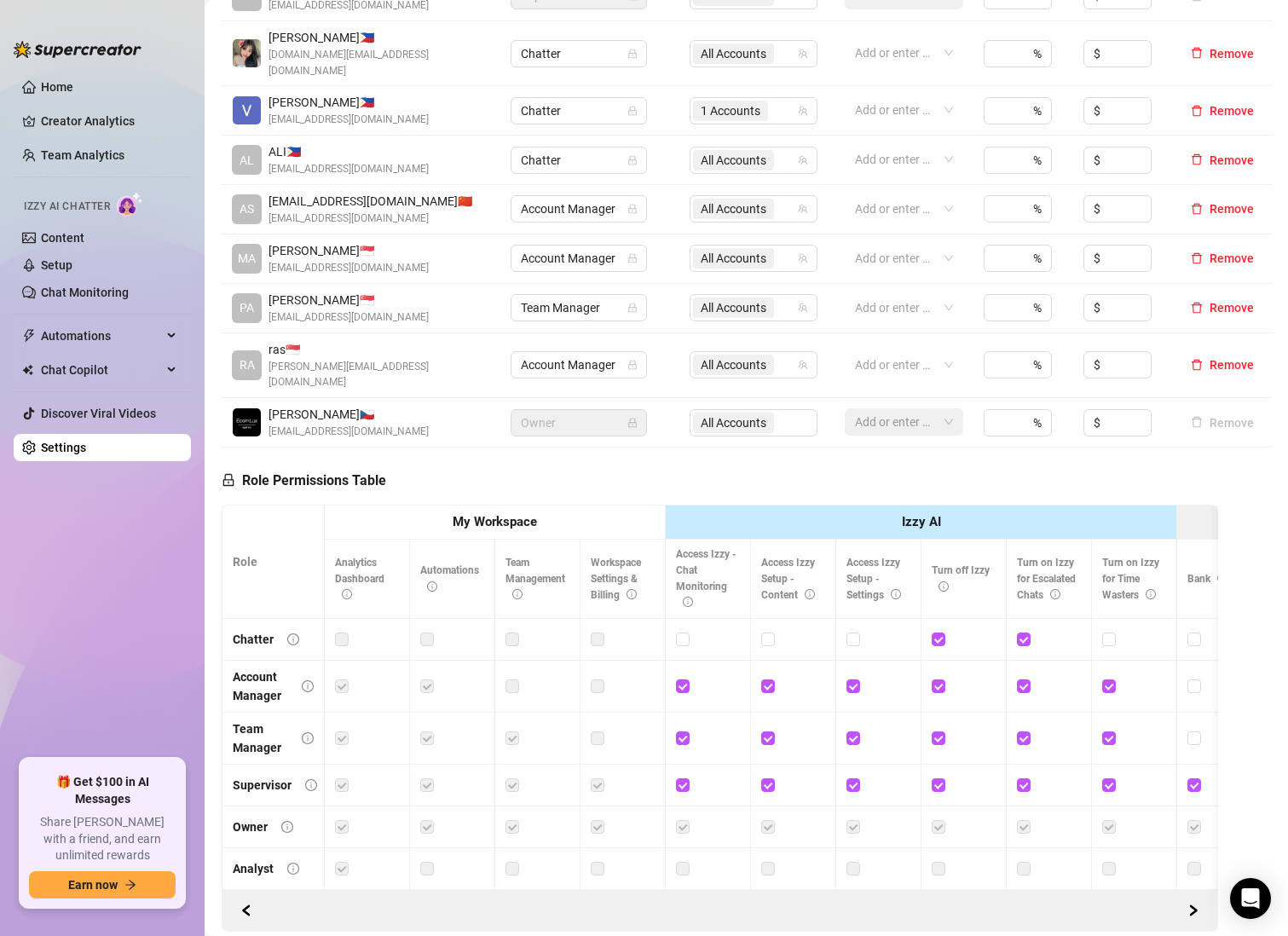
click at [599, 729] on label at bounding box center [597, 739] width 13 height 19
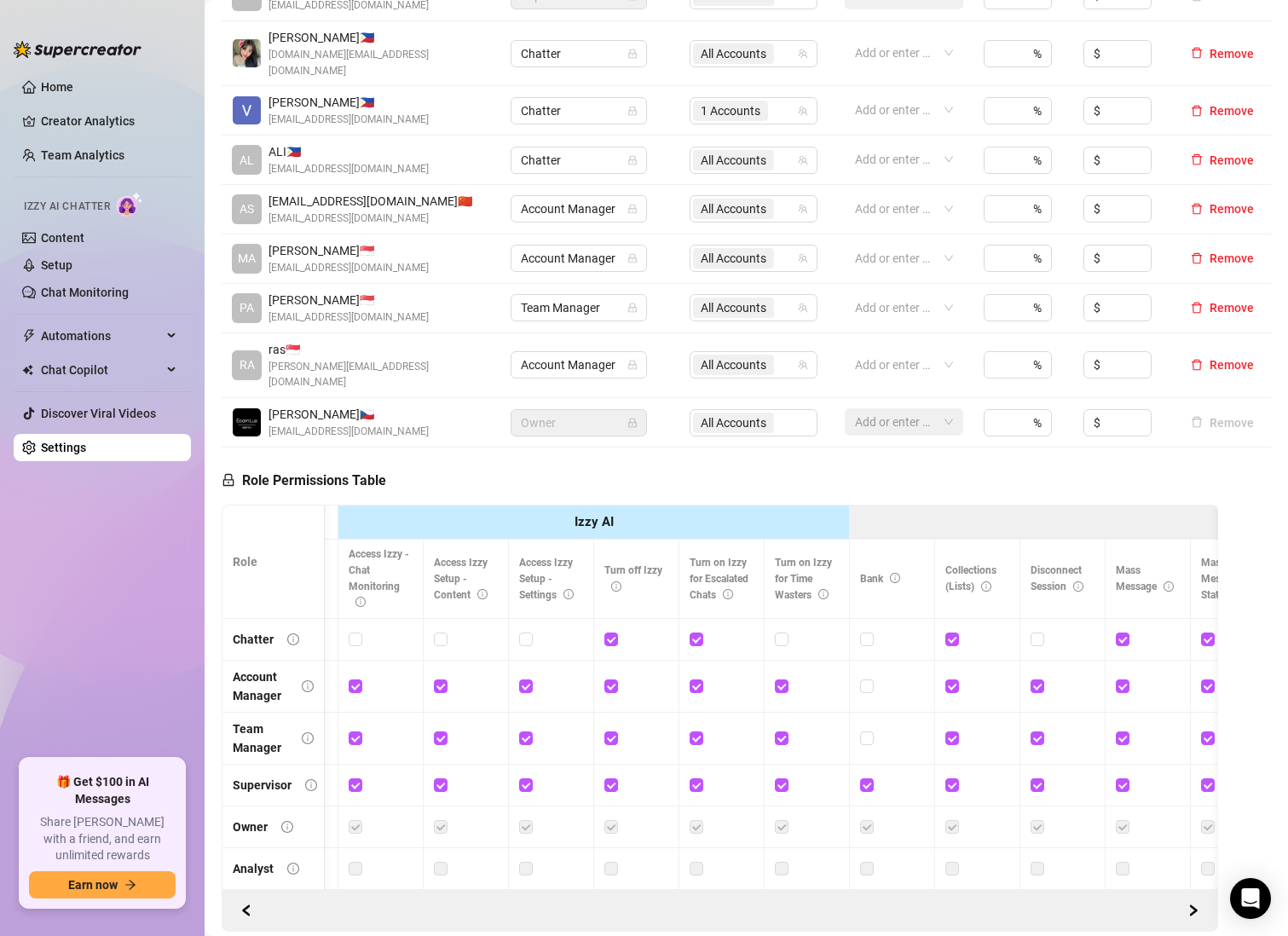
scroll to position [0, 421]
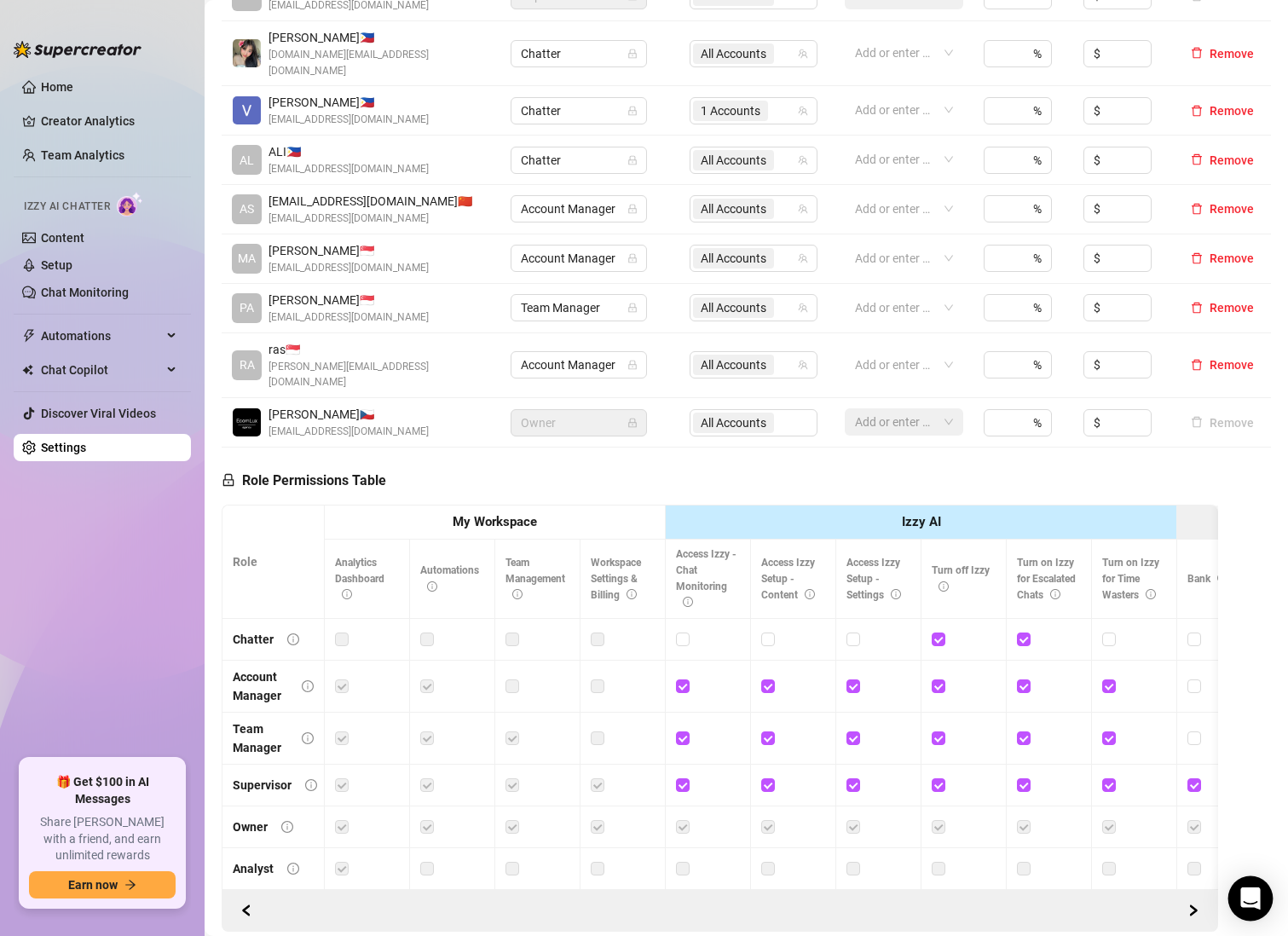
click at [1245, 893] on icon "Open Intercom Messenger" at bounding box center [1249, 898] width 20 height 22
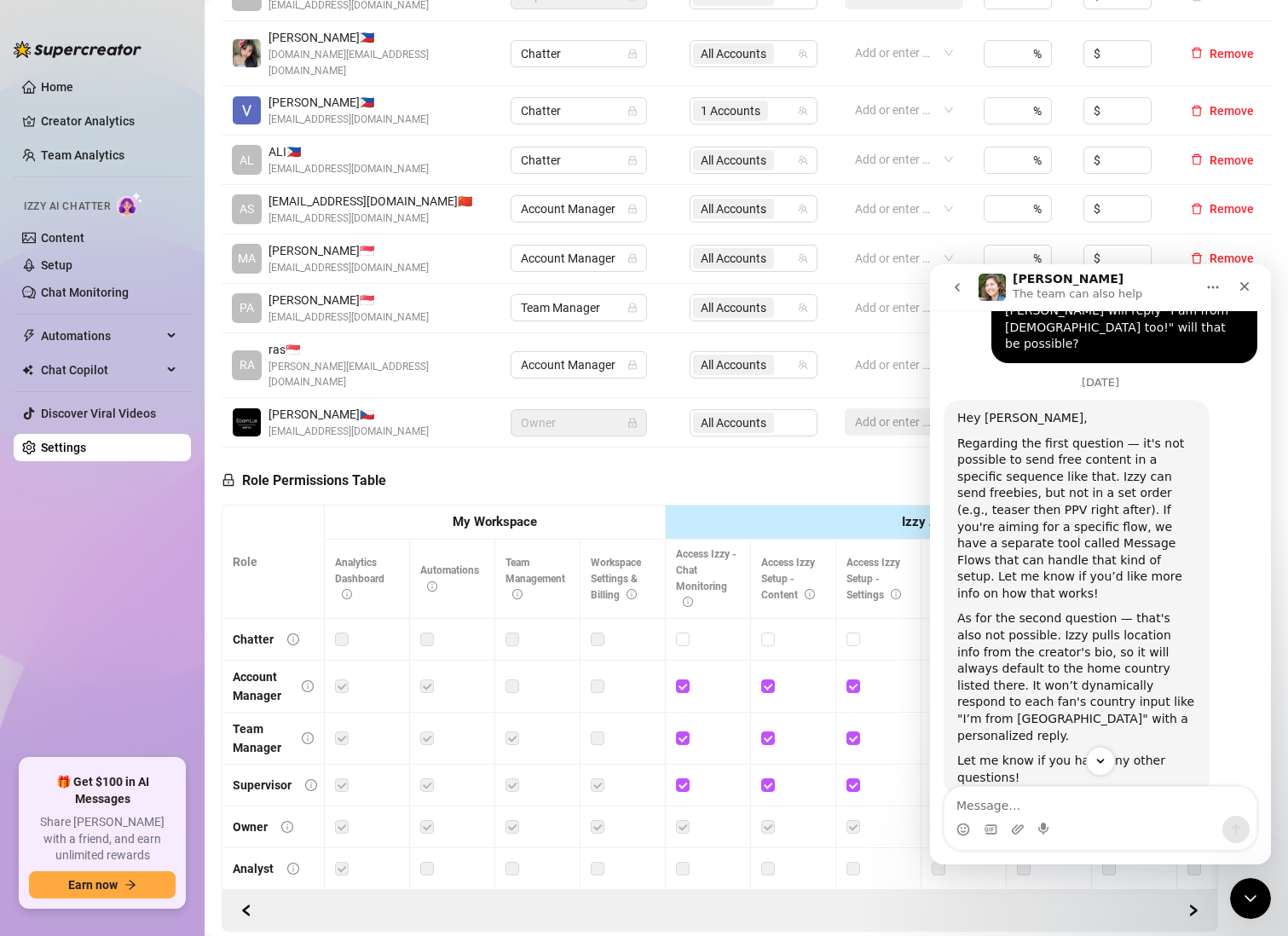
drag, startPoint x: 962, startPoint y: 622, endPoint x: 1165, endPoint y: 646, distance: 204.4
drag, startPoint x: 958, startPoint y: 658, endPoint x: 1132, endPoint y: 668, distance: 174.3
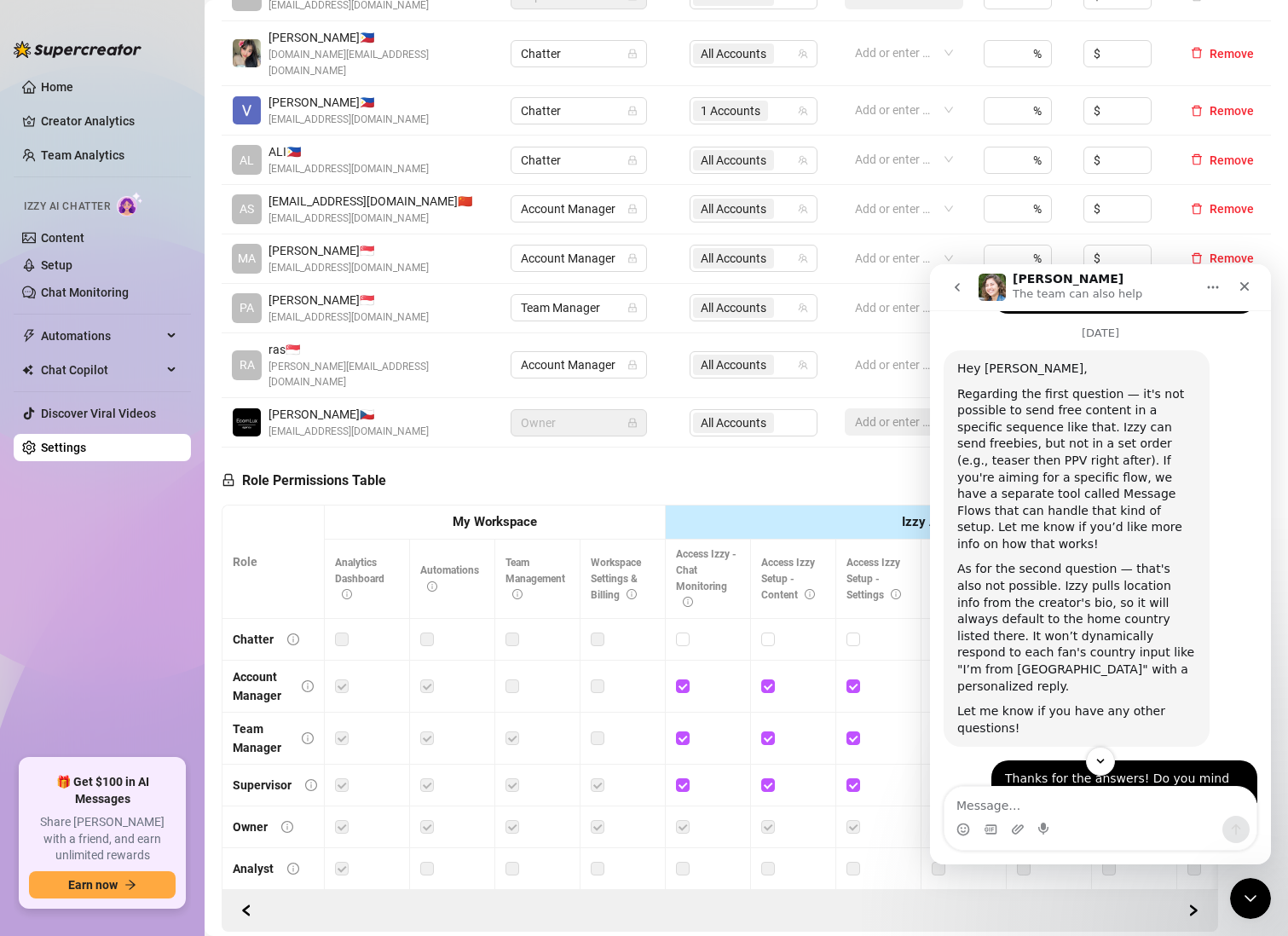
scroll to position [5862, 0]
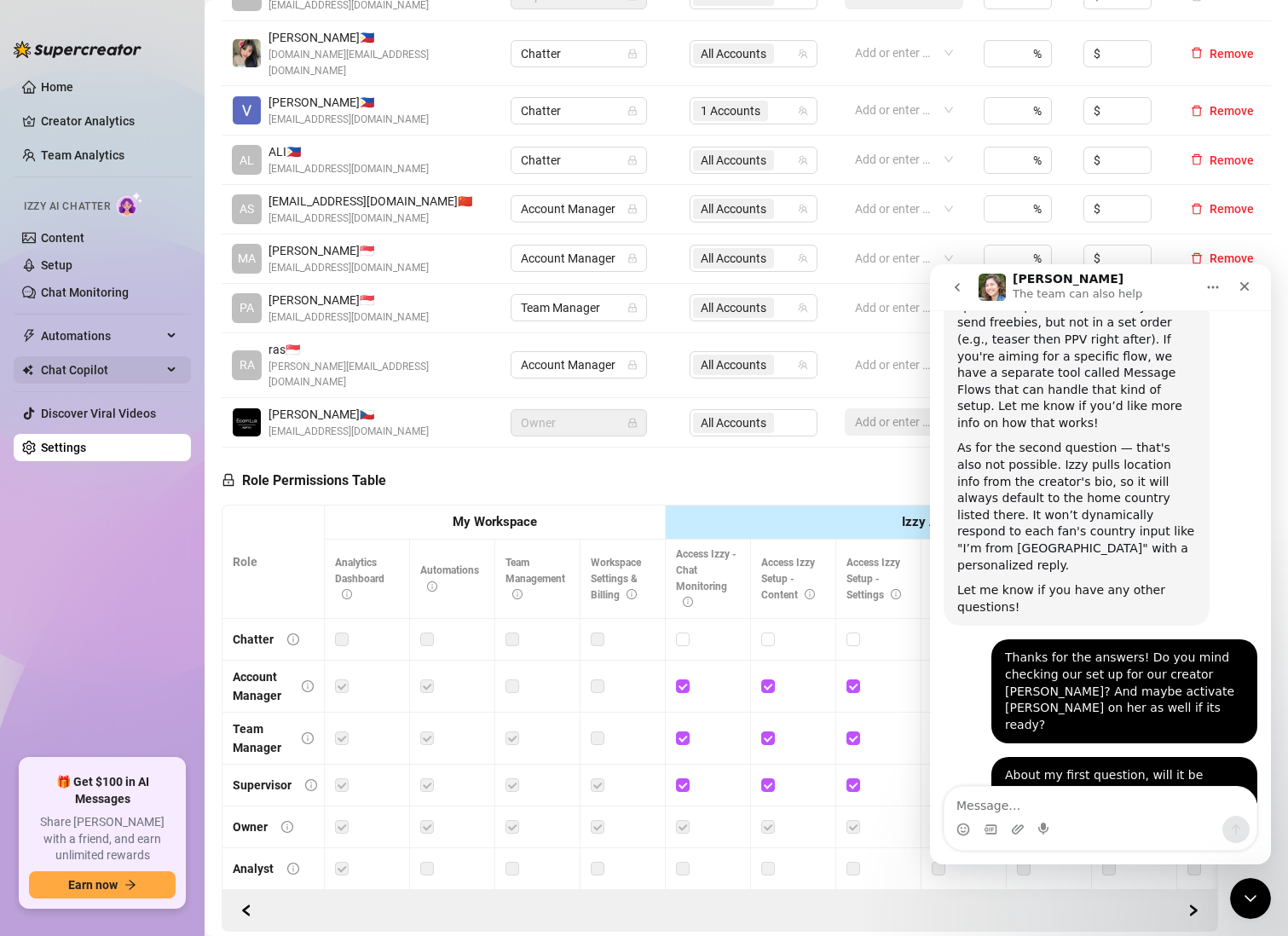
click at [121, 365] on span "Chat Copilot" at bounding box center [102, 369] width 121 height 28
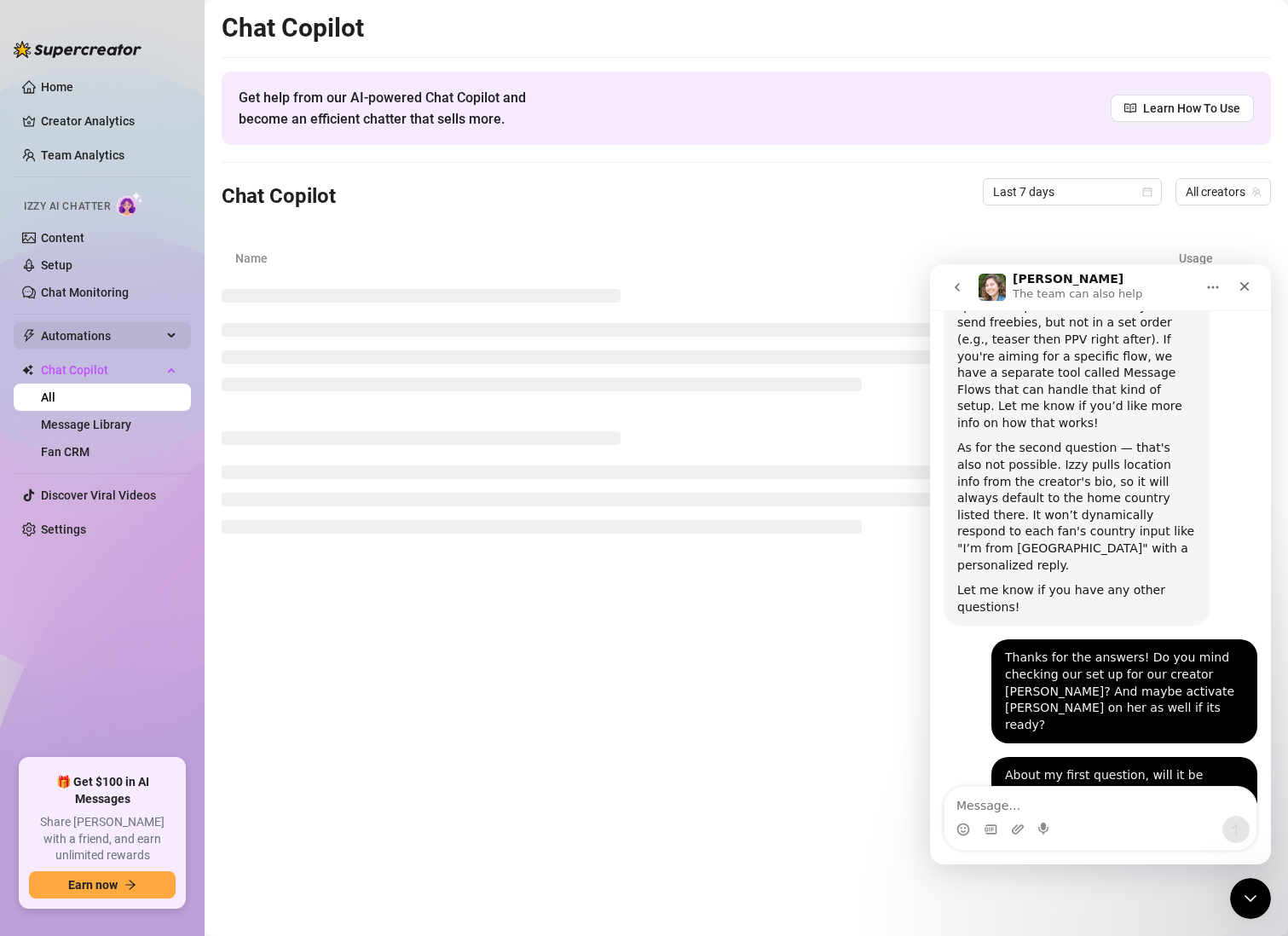
click at [102, 338] on span "Automations" at bounding box center [102, 335] width 121 height 28
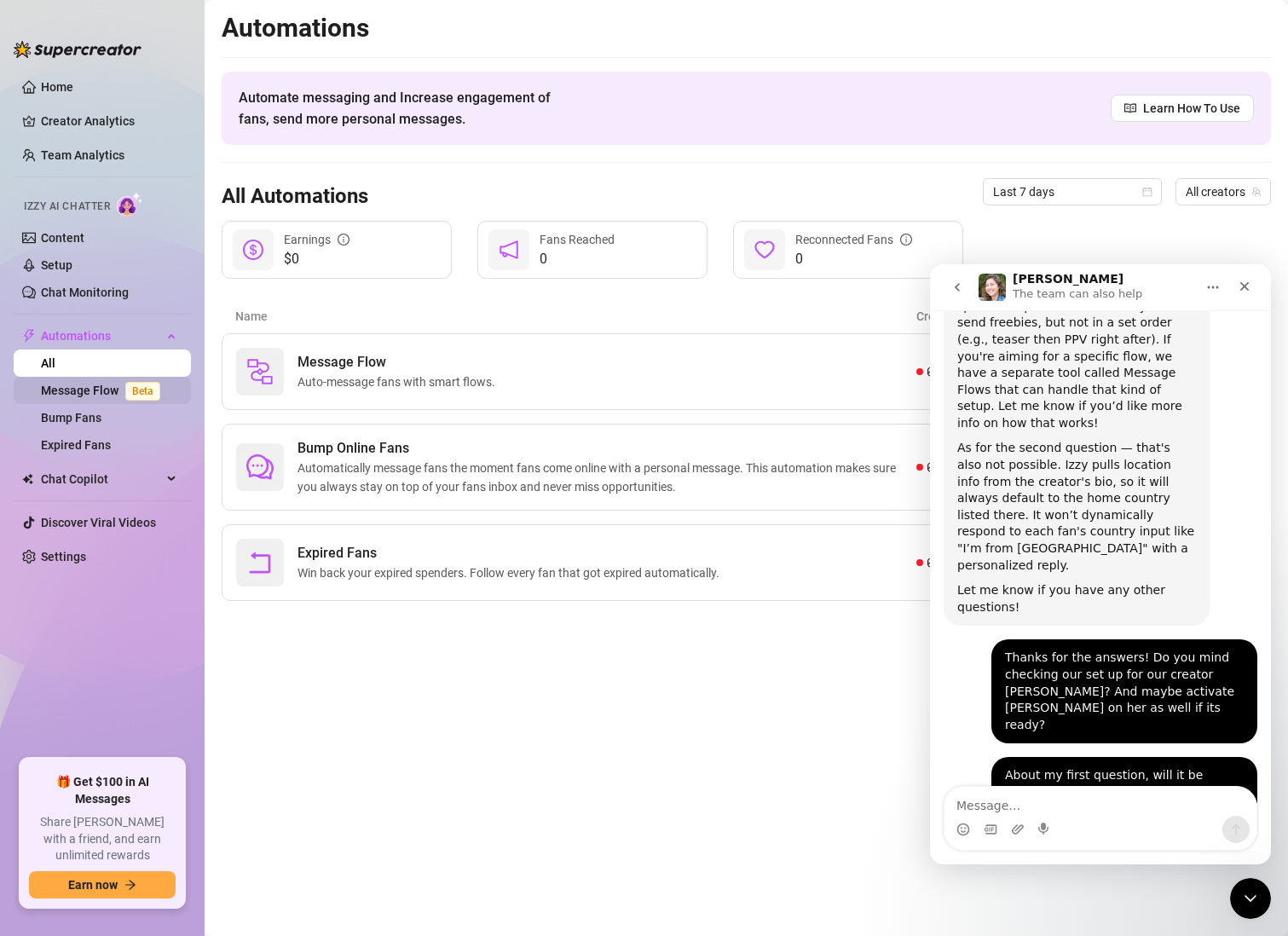
click at [94, 385] on link "Message Flow Beta" at bounding box center [103, 390] width 126 height 13
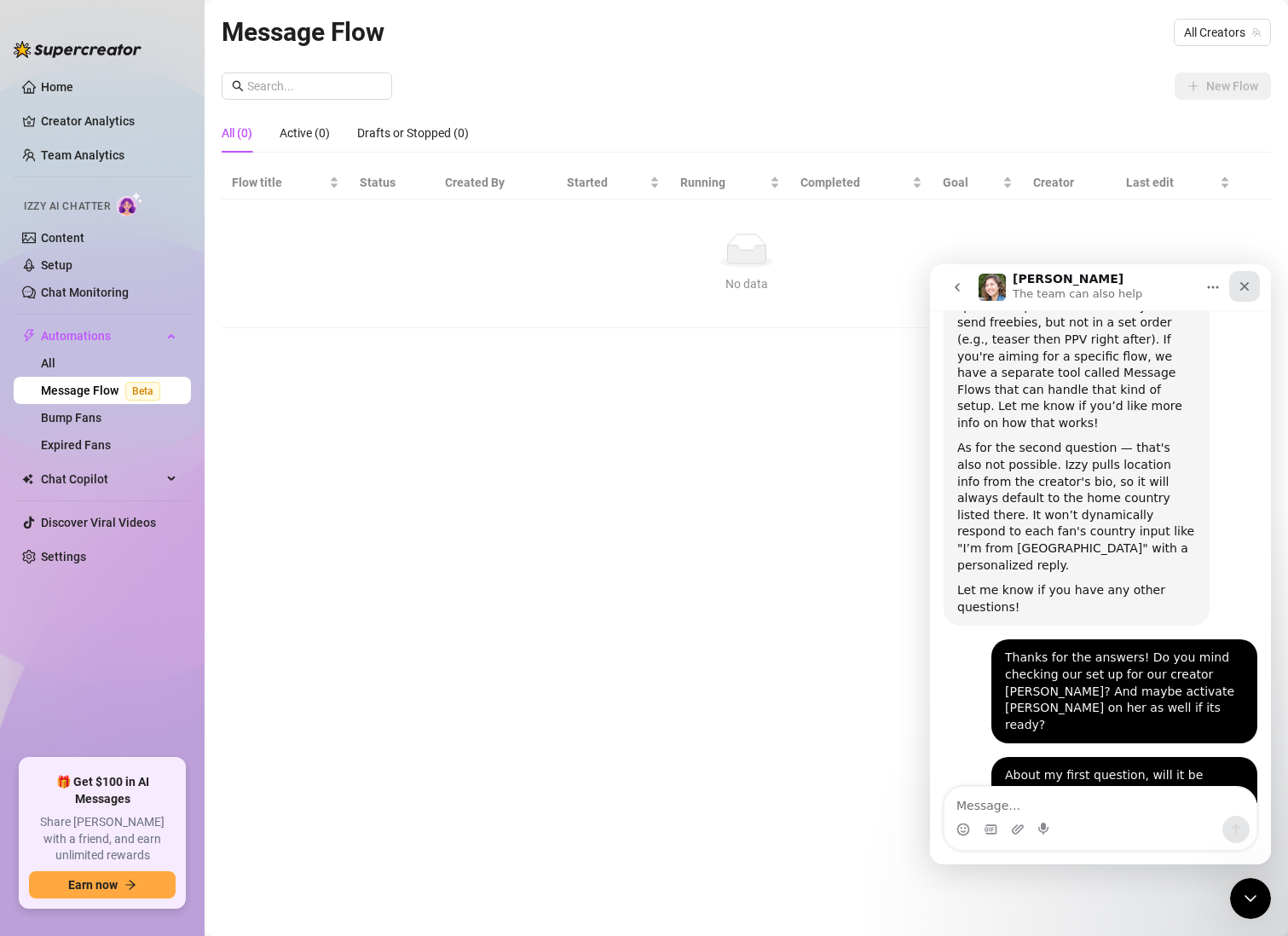
click at [1244, 290] on icon "Close" at bounding box center [1244, 287] width 13 height 13
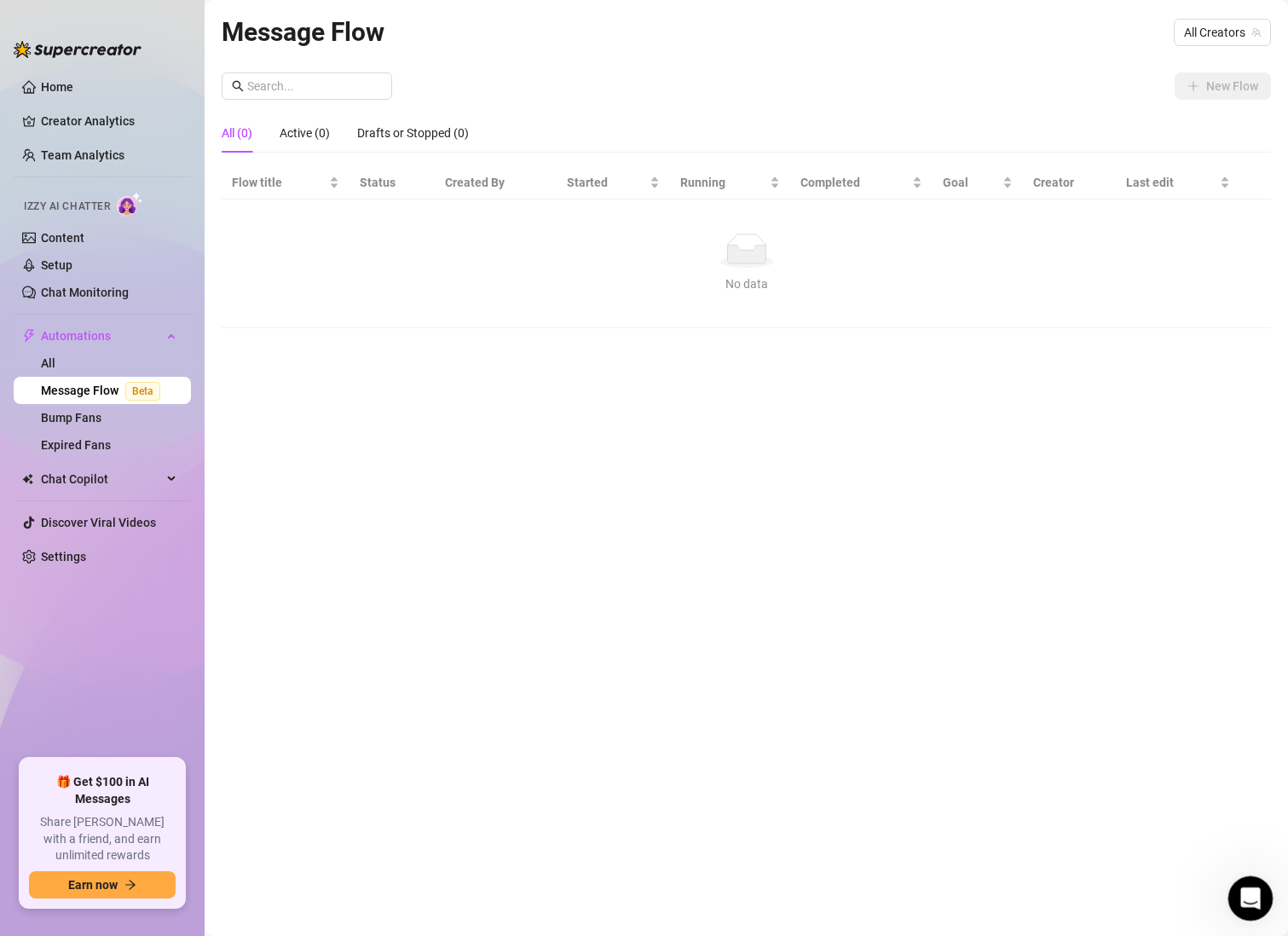
click at [1245, 893] on icon "Open Intercom Messenger" at bounding box center [1248, 896] width 28 height 28
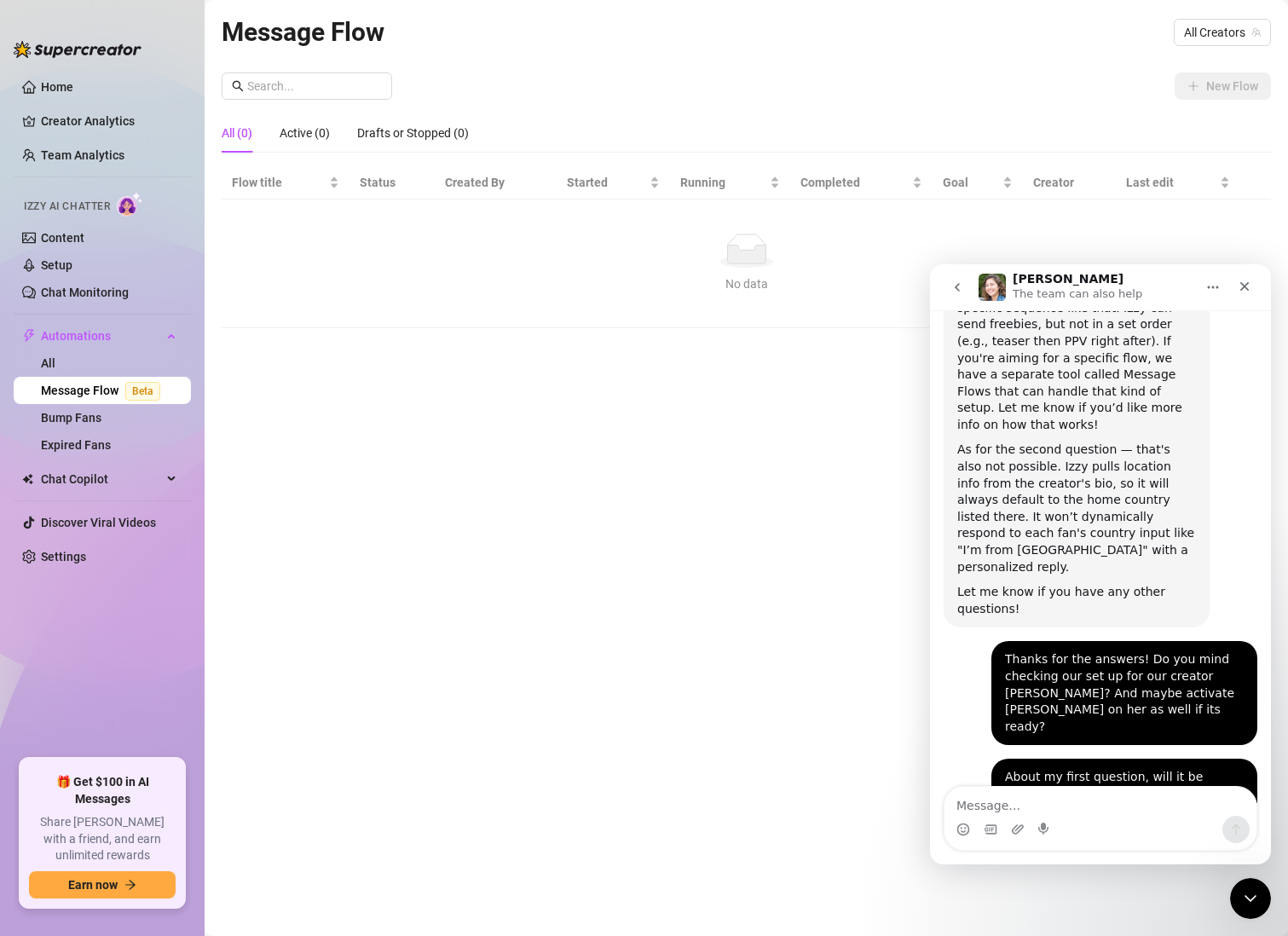
scroll to position [5862, 0]
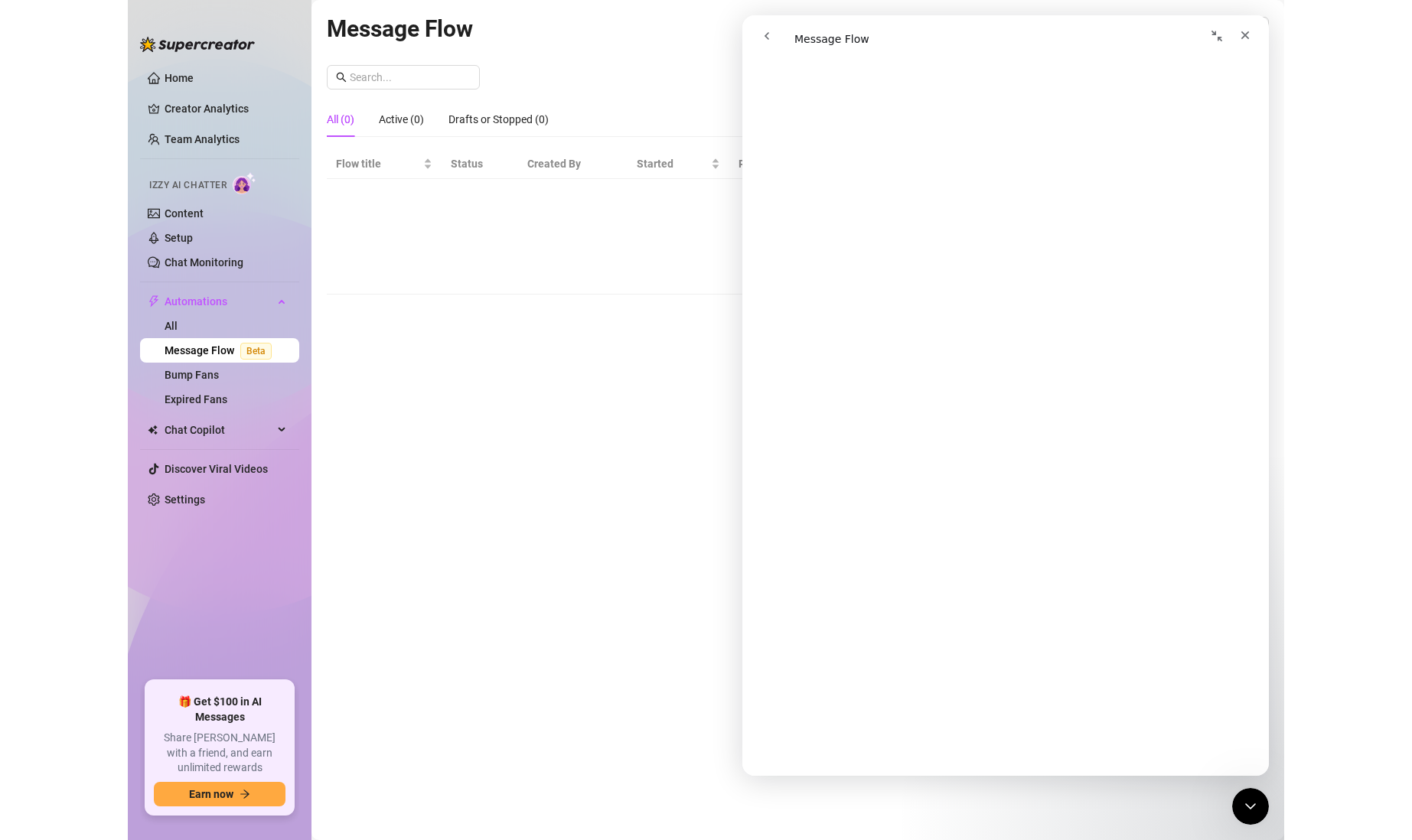
scroll to position [306, 0]
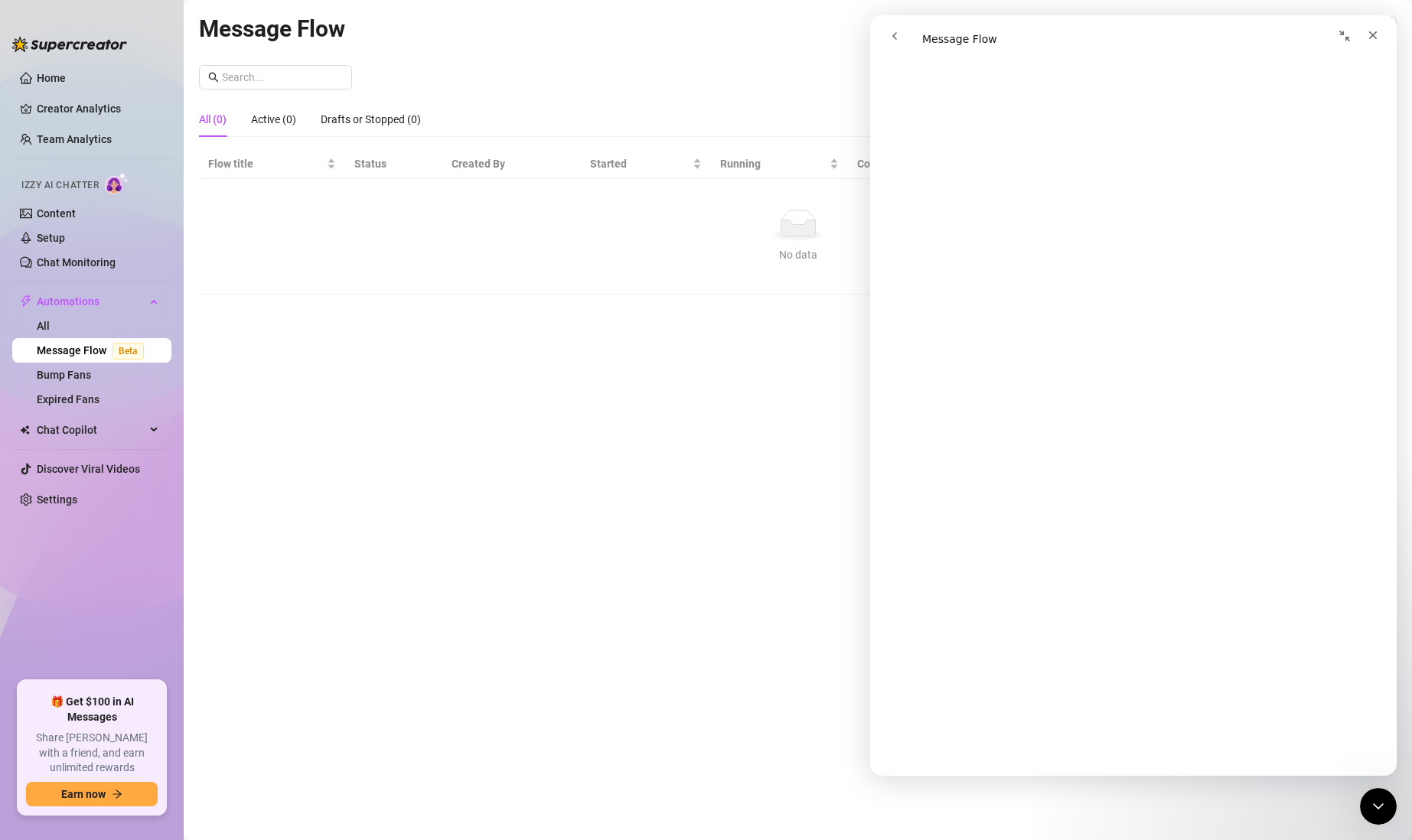
click at [725, 486] on div "Message Flow All Creators New Flow All (0) Active (0) Drafts or Stopped (0) Flo…" at bounding box center [797, 402] width 1197 height 783
